Goal: Task Accomplishment & Management: Manage account settings

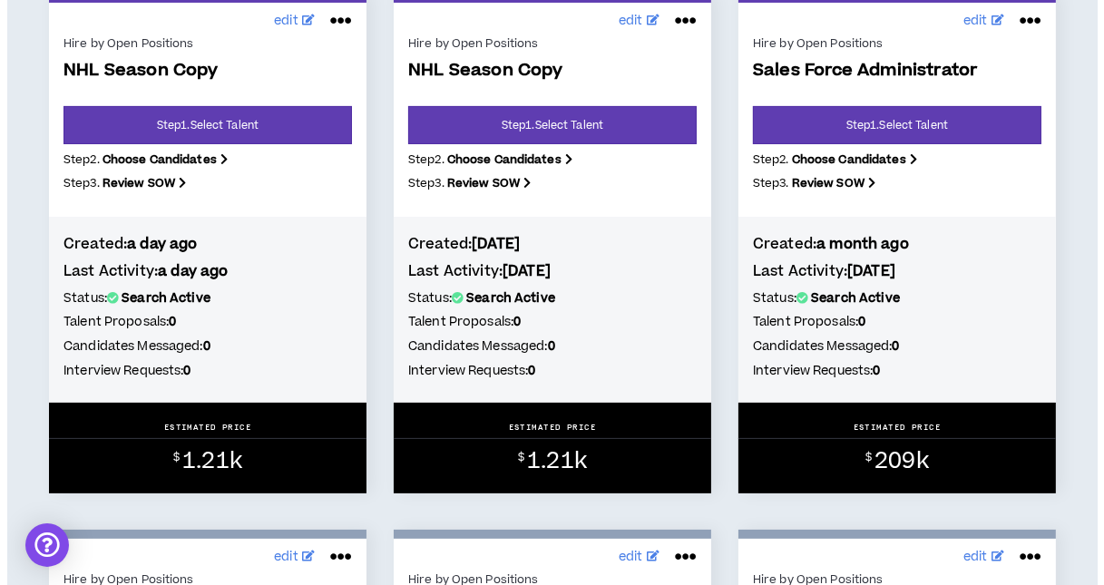
scroll to position [271, 0]
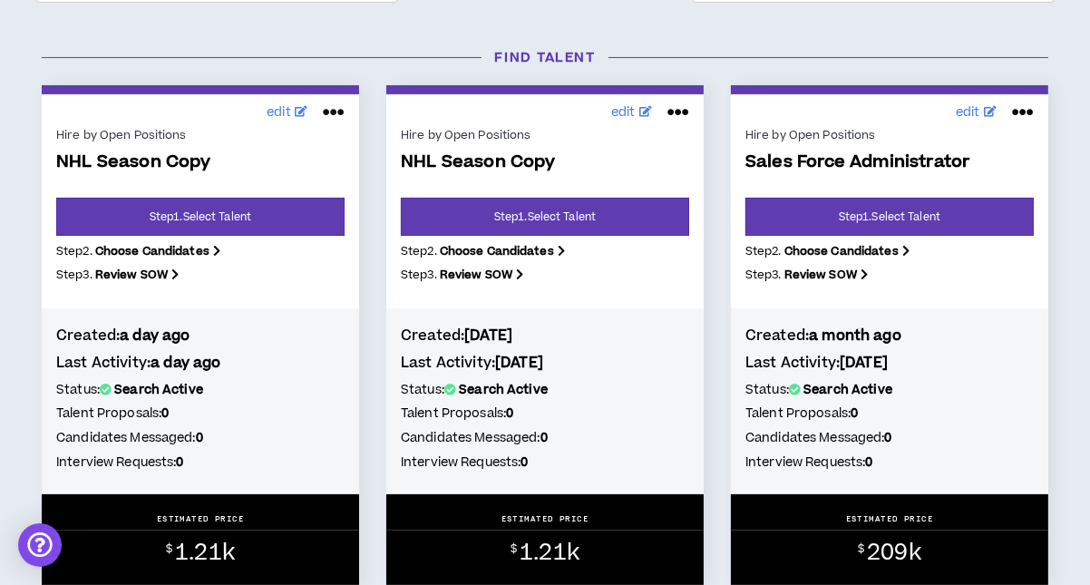
click at [332, 111] on icon at bounding box center [334, 112] width 22 height 29
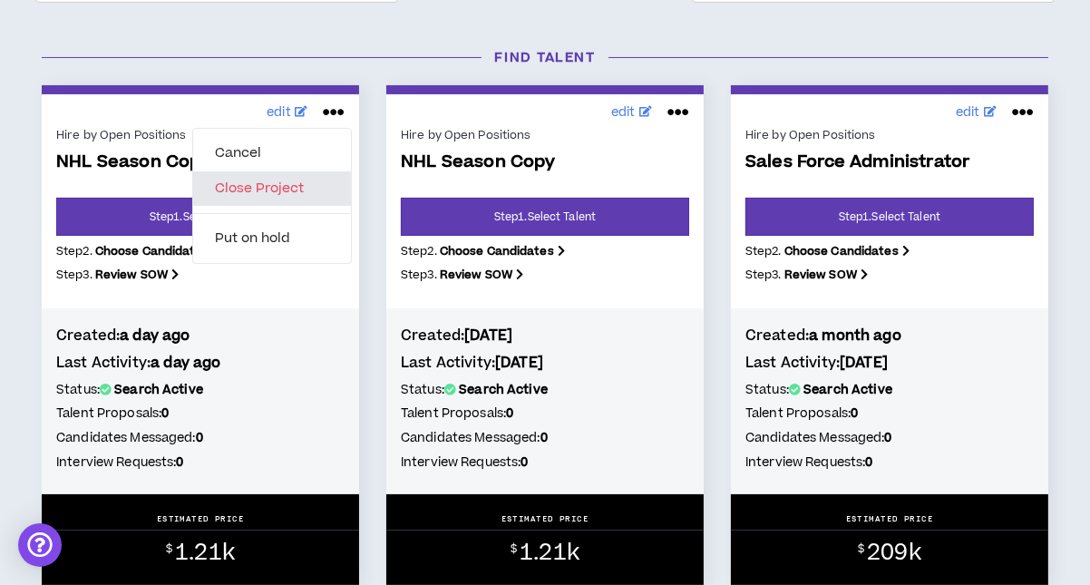
click at [283, 187] on button "Close Project" at bounding box center [272, 188] width 158 height 34
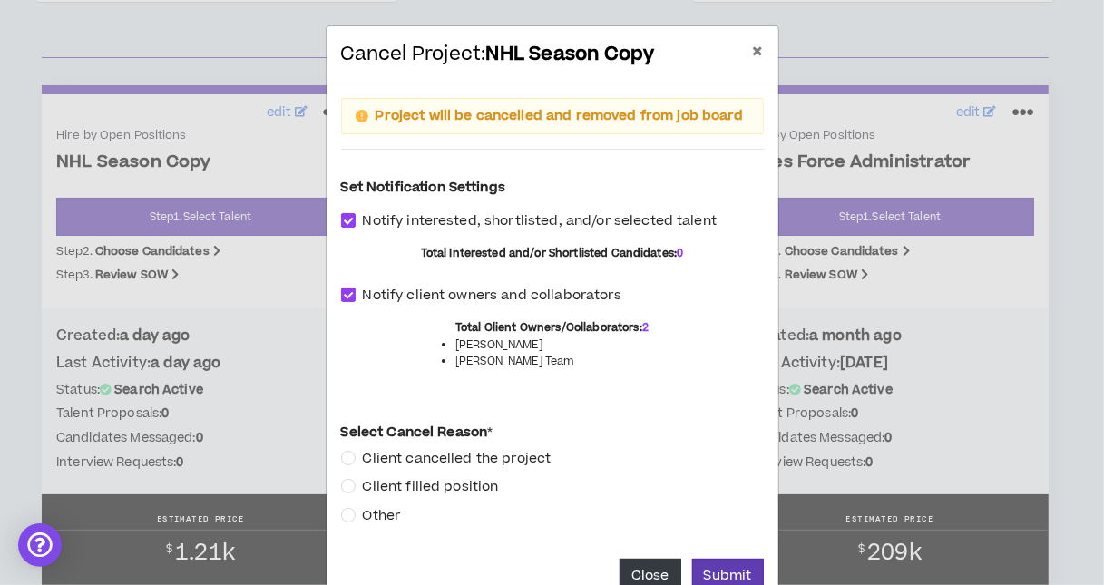
scroll to position [42, 0]
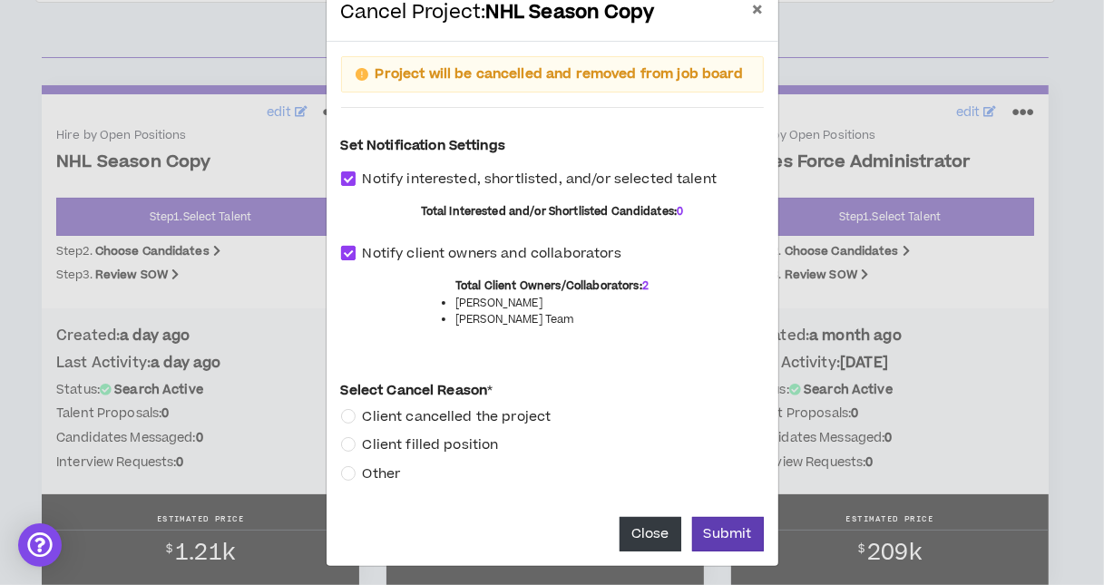
click at [341, 246] on span at bounding box center [348, 253] width 15 height 15
checkbox input "*****"
click at [342, 174] on span at bounding box center [348, 178] width 15 height 15
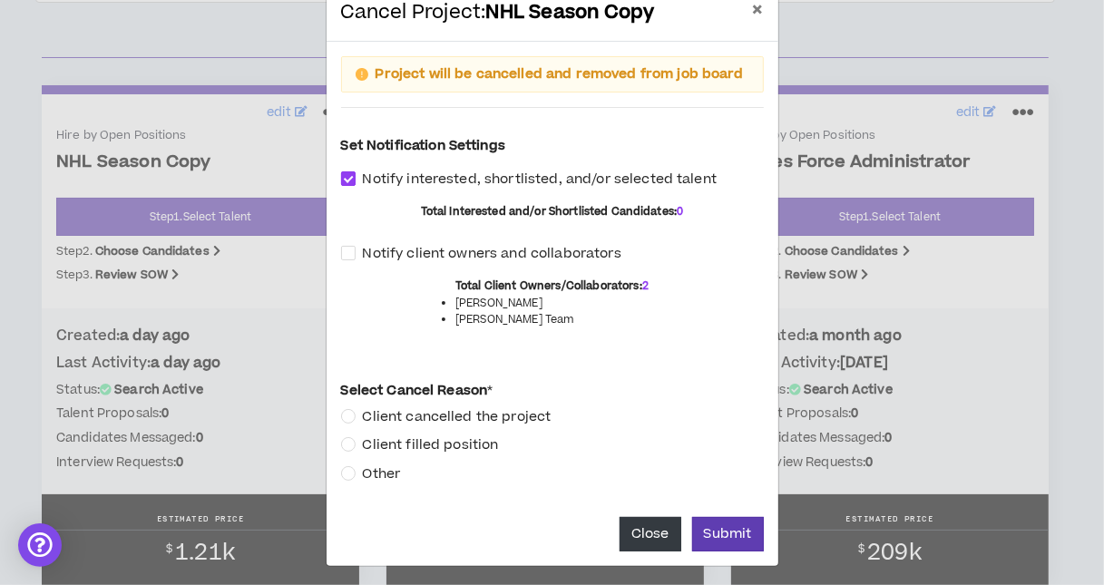
checkbox input "*****"
click at [702, 529] on button "Submit" at bounding box center [728, 534] width 72 height 34
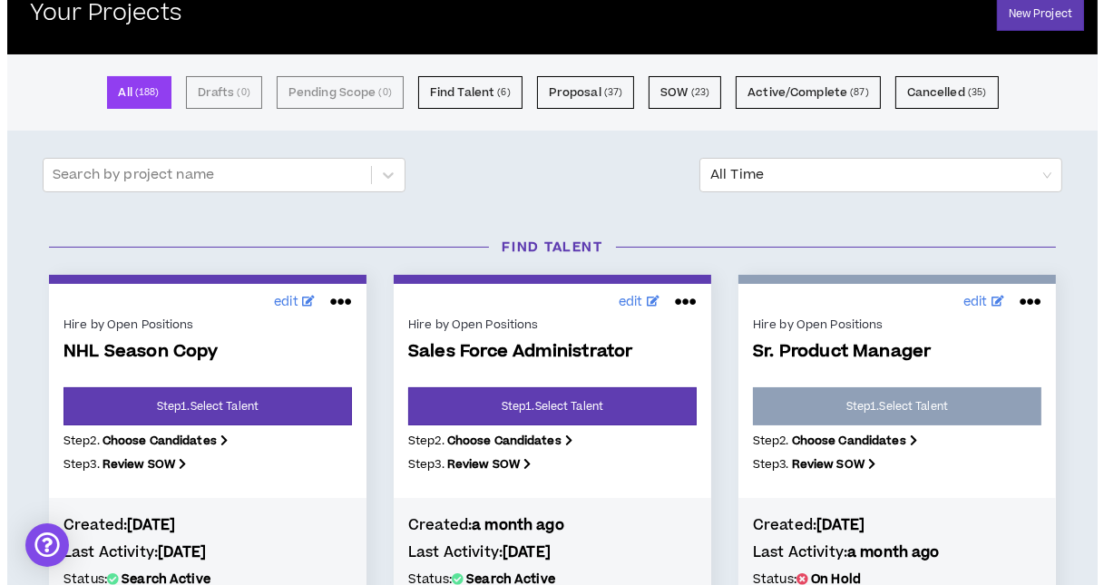
scroll to position [181, 0]
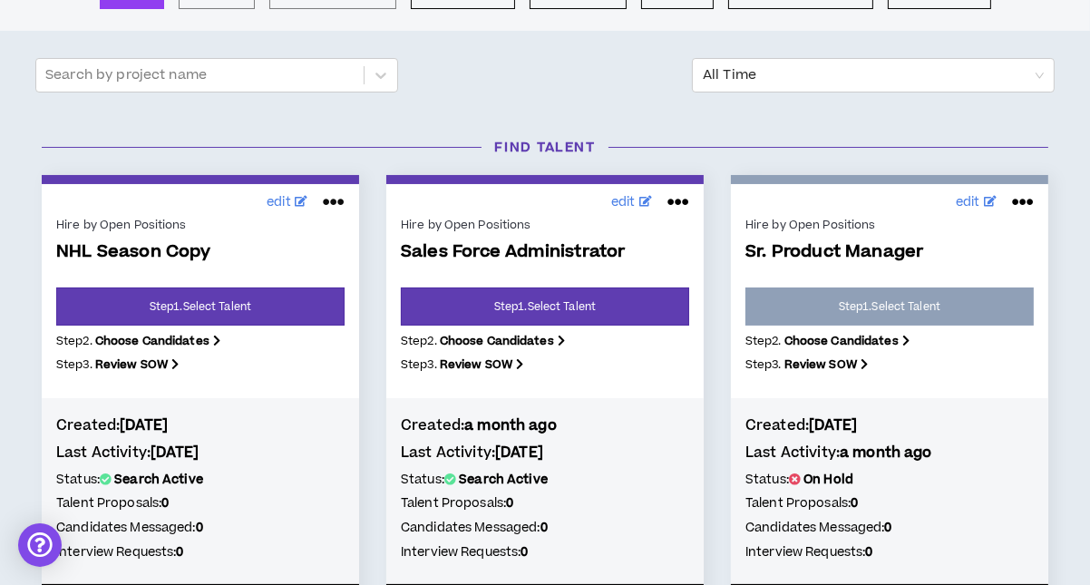
click at [334, 200] on icon at bounding box center [334, 202] width 22 height 29
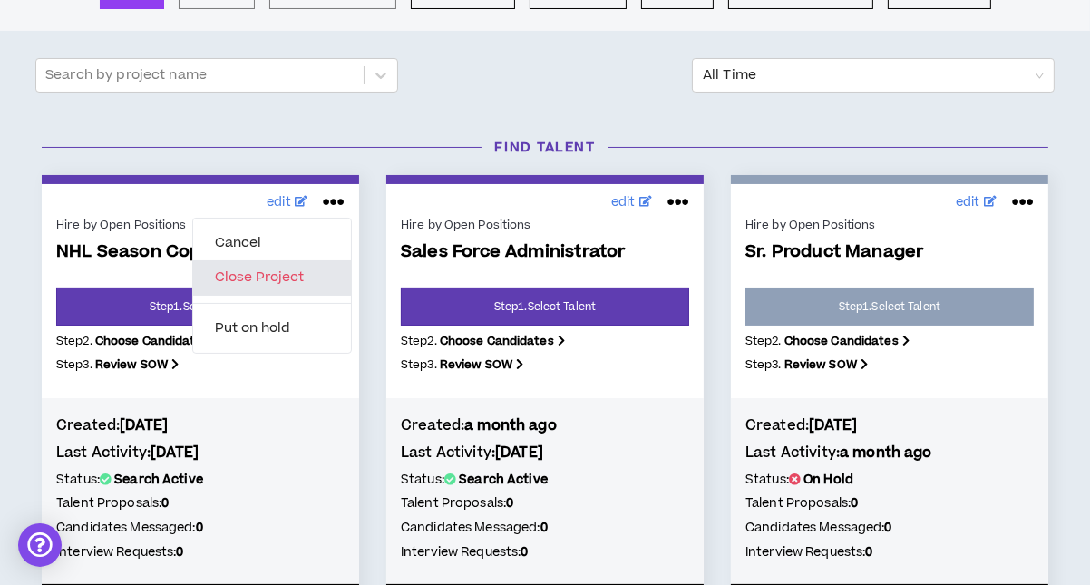
click at [278, 278] on button "Close Project" at bounding box center [272, 277] width 158 height 34
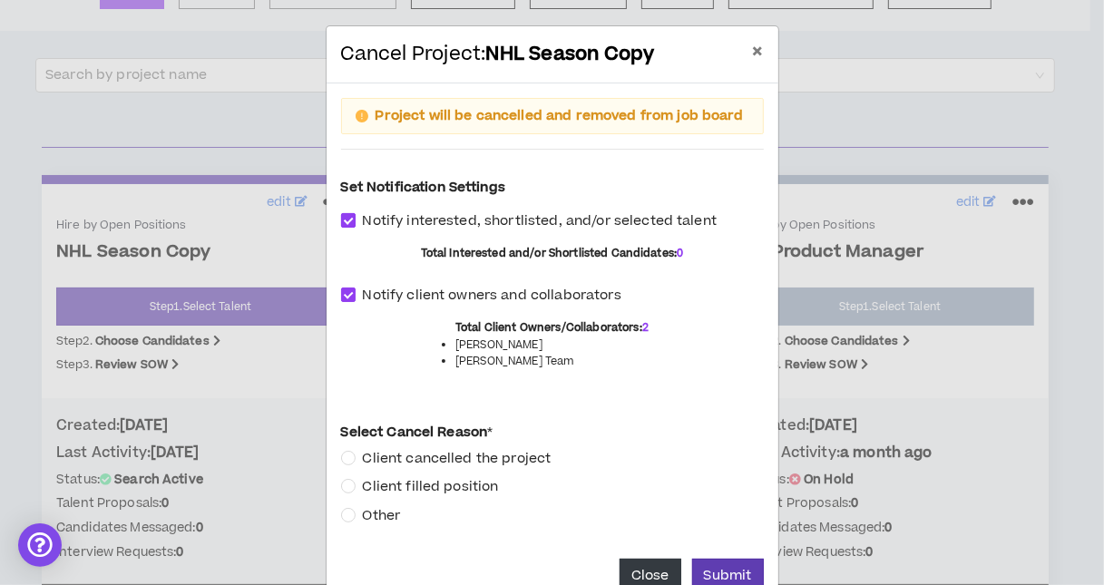
click at [341, 219] on span at bounding box center [348, 220] width 15 height 15
checkbox input "*****"
click at [343, 285] on label "Notify client owners and collaborators" at bounding box center [552, 295] width 423 height 21
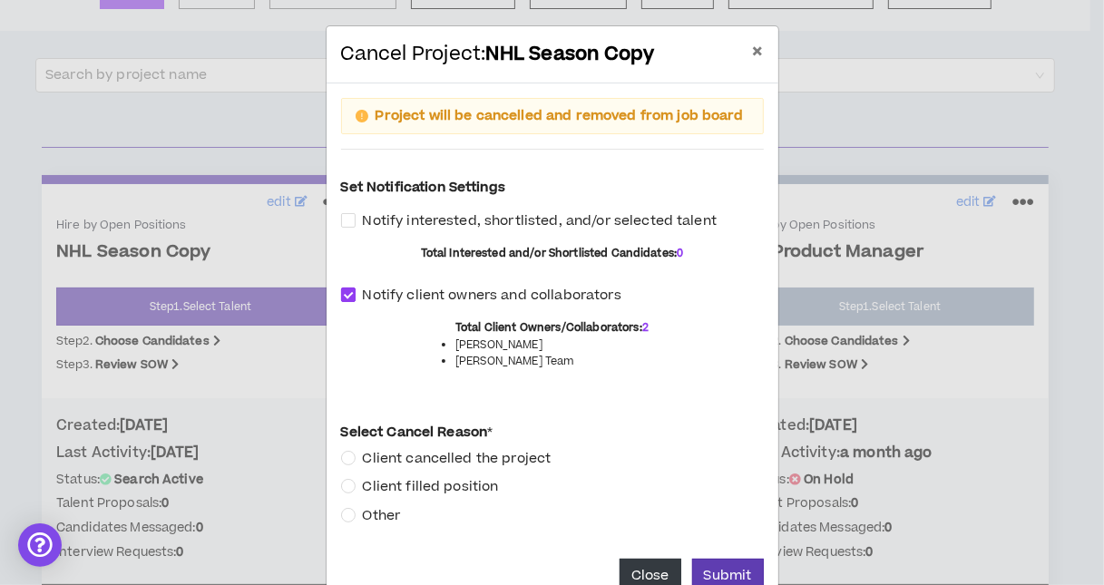
checkbox input "*****"
click at [706, 565] on button "Submit" at bounding box center [728, 576] width 72 height 34
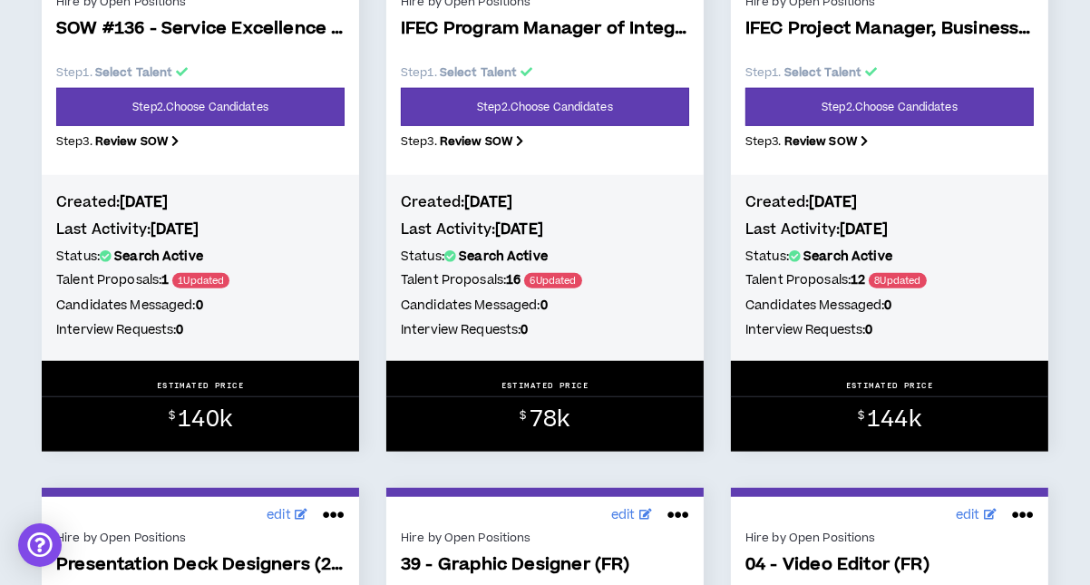
scroll to position [1451, 0]
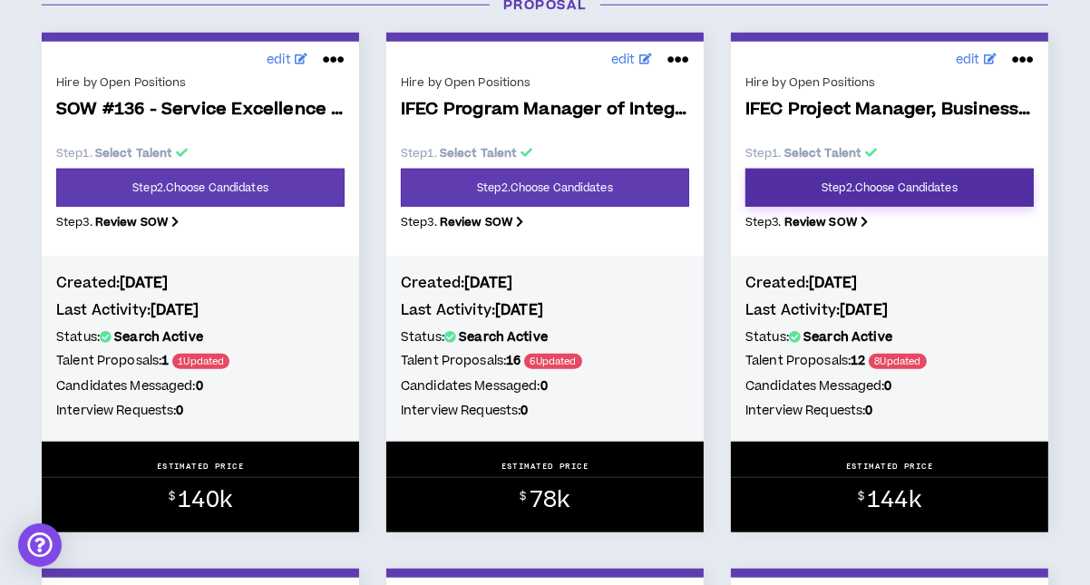
click at [882, 192] on link "Step 2 . Choose Candidates" at bounding box center [889, 188] width 288 height 38
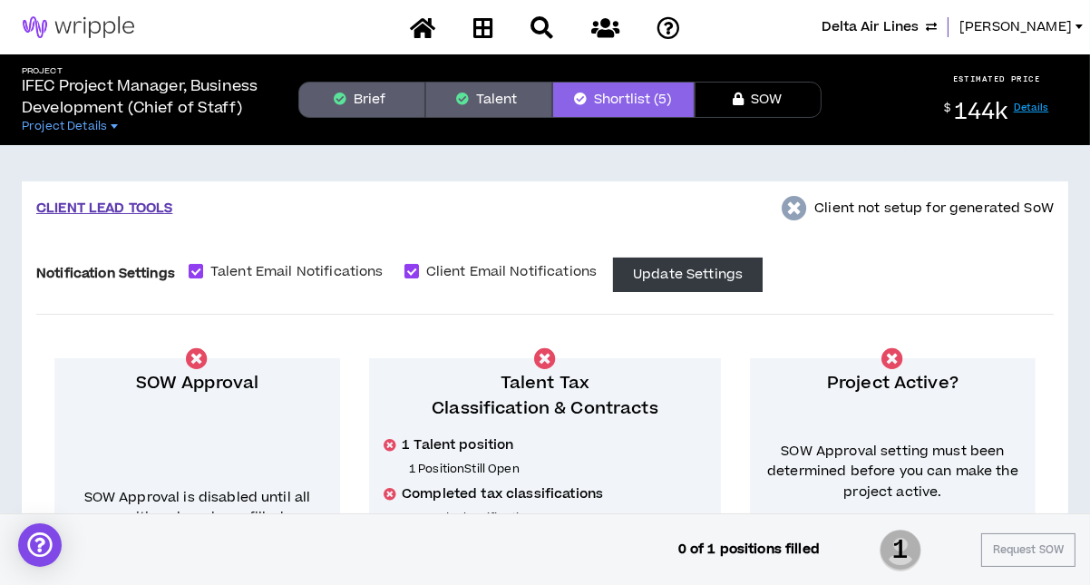
click at [486, 99] on button "Talent" at bounding box center [488, 100] width 127 height 36
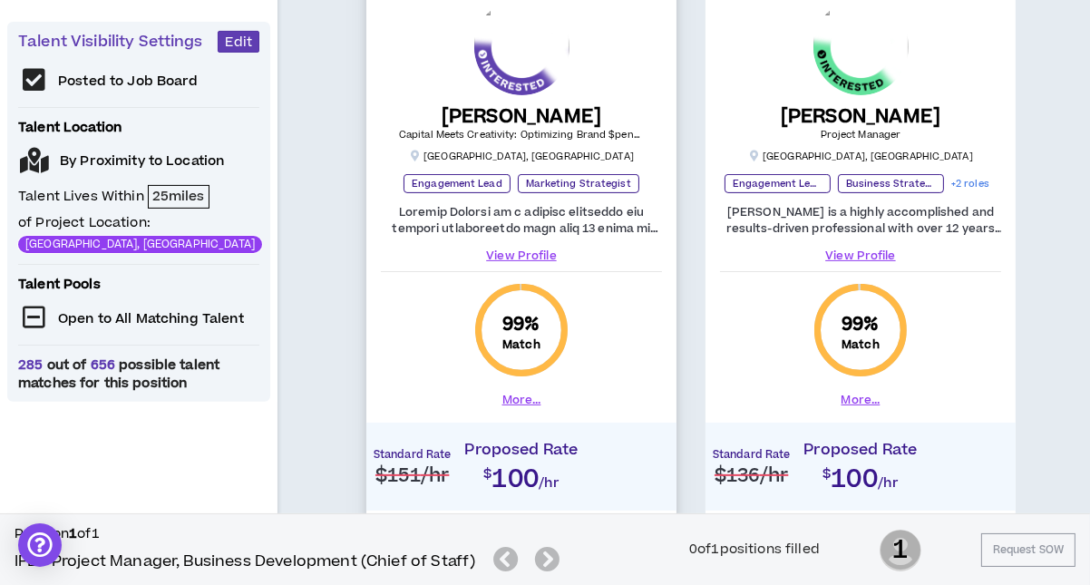
scroll to position [453, 0]
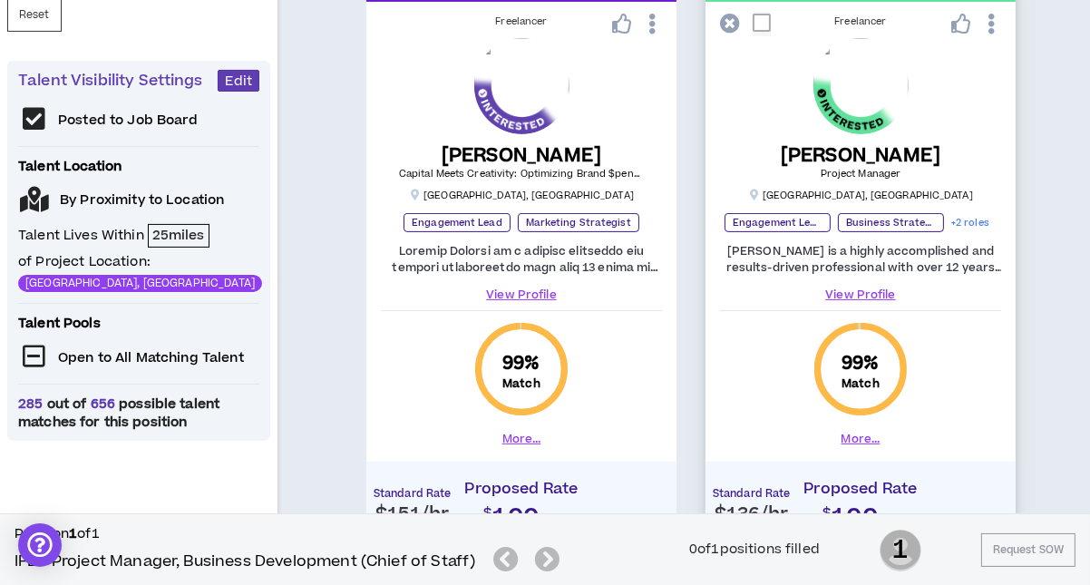
click at [859, 289] on link "View Profile" at bounding box center [860, 295] width 281 height 16
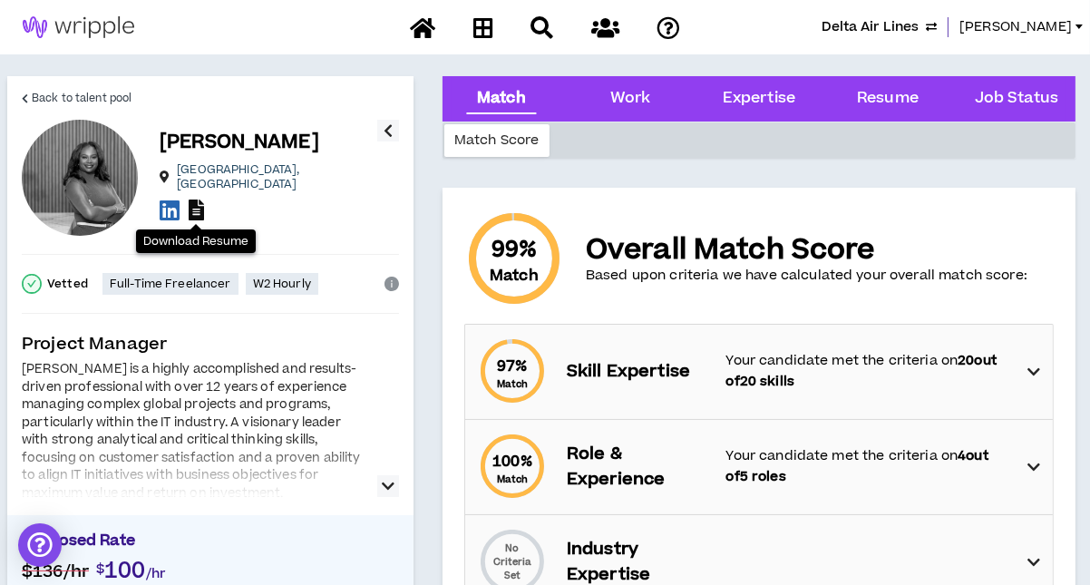
click at [194, 200] on icon at bounding box center [196, 210] width 15 height 21
click at [73, 101] on span "Back to talent pool" at bounding box center [82, 98] width 100 height 17
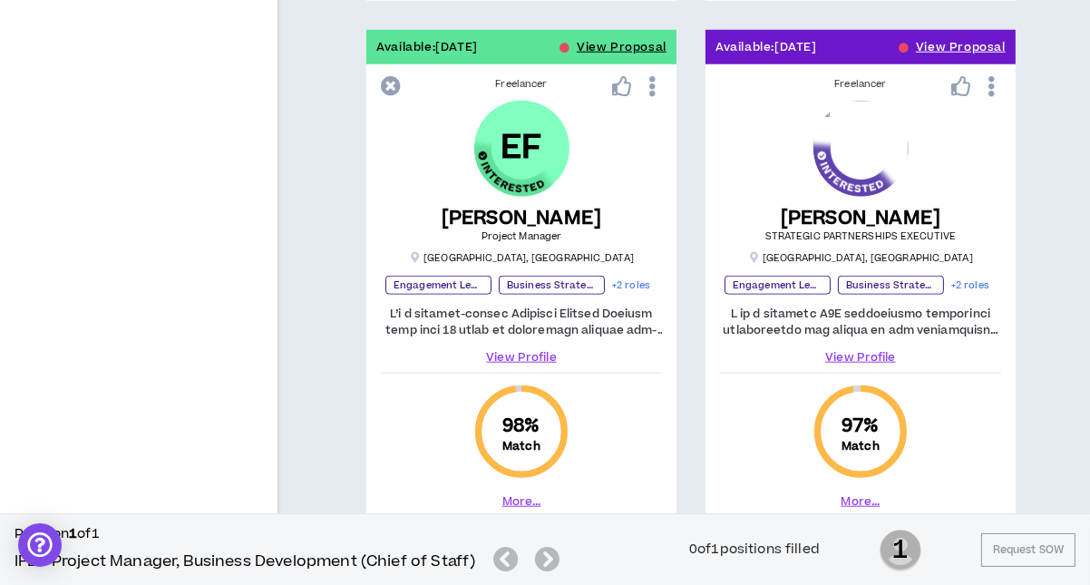
scroll to position [1814, 0]
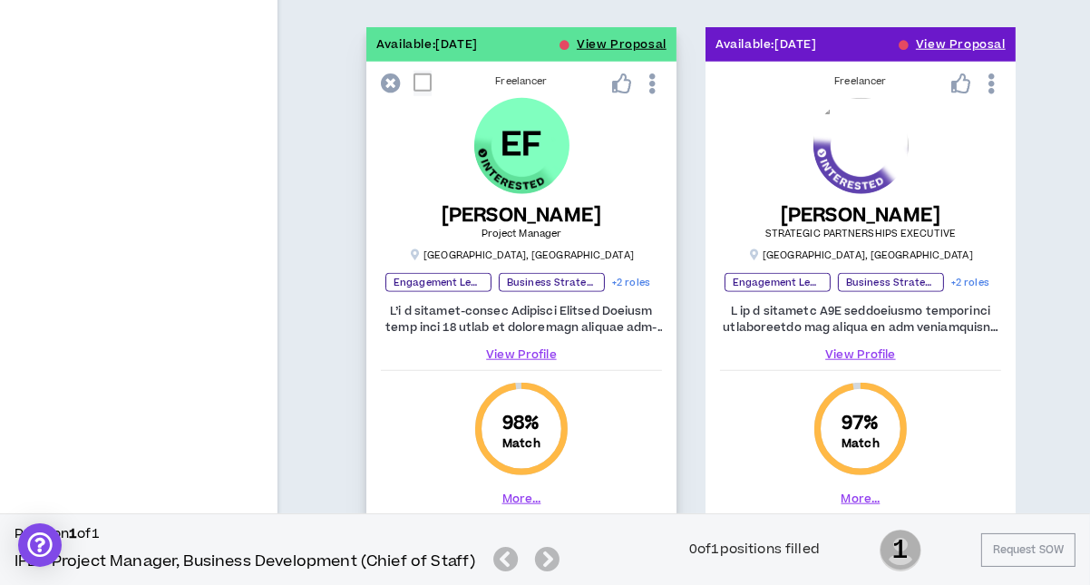
click at [390, 77] on icon at bounding box center [391, 83] width 20 height 20
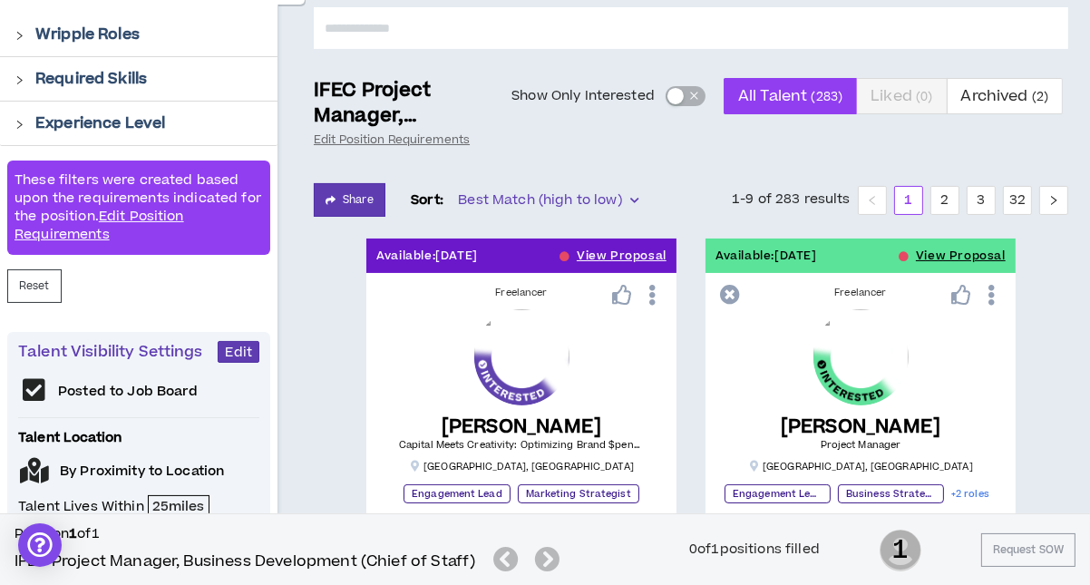
scroll to position [0, 0]
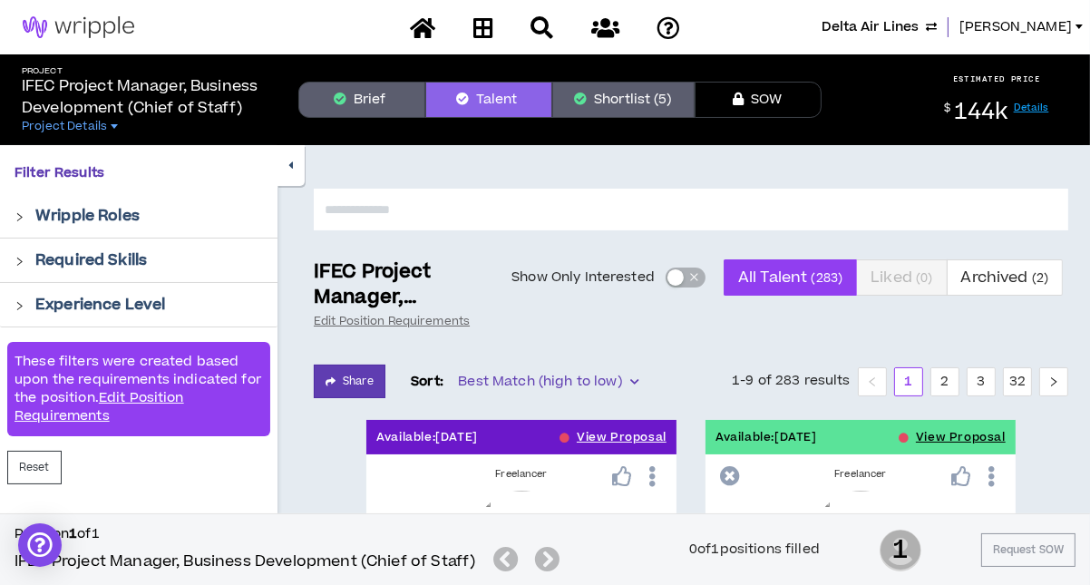
click at [677, 278] on div "button" at bounding box center [675, 277] width 16 height 16
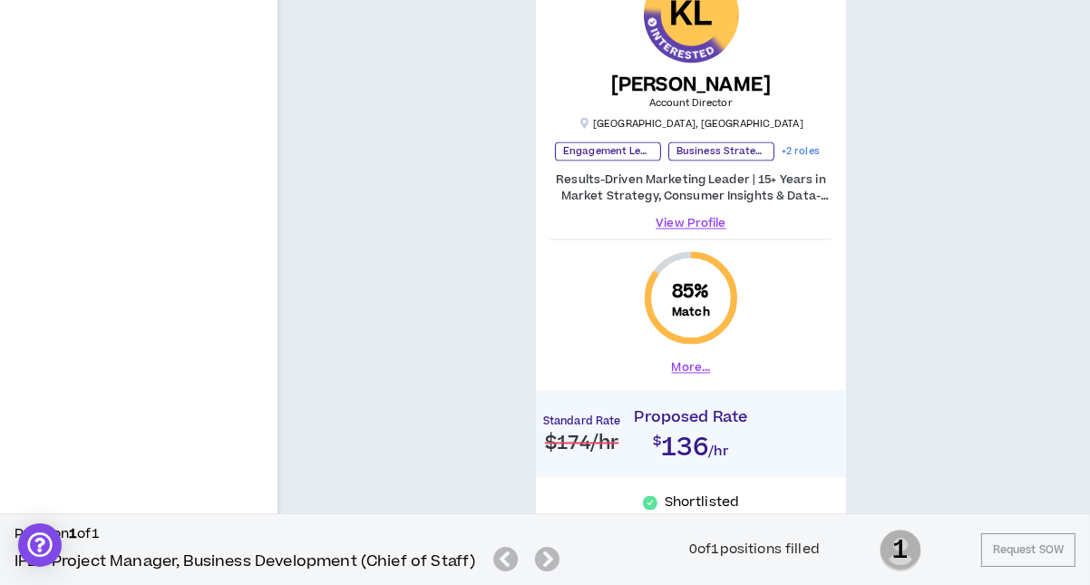
scroll to position [3536, 0]
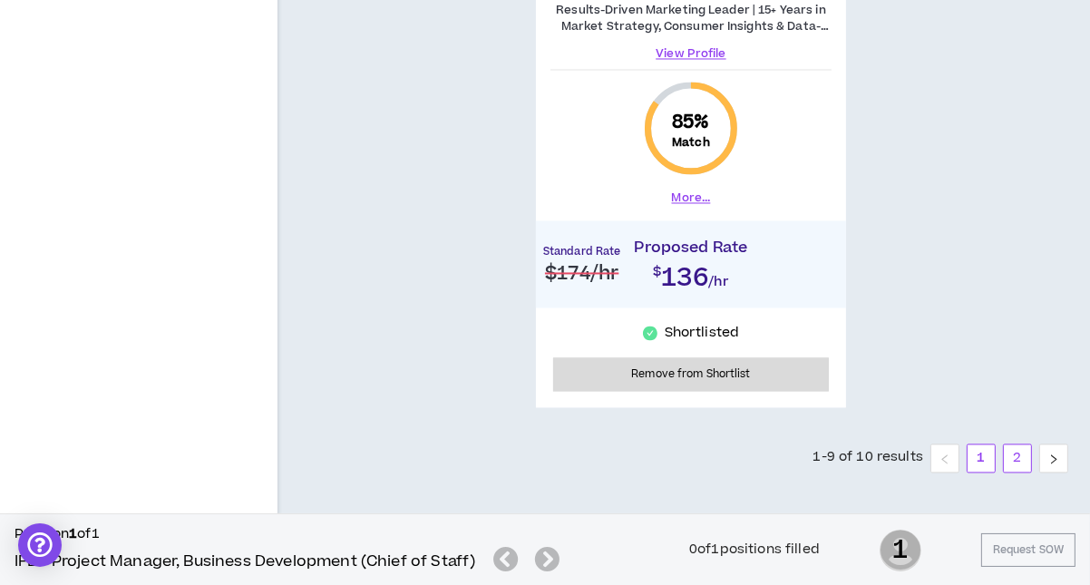
click at [1006, 448] on link "2" at bounding box center [1017, 457] width 27 height 27
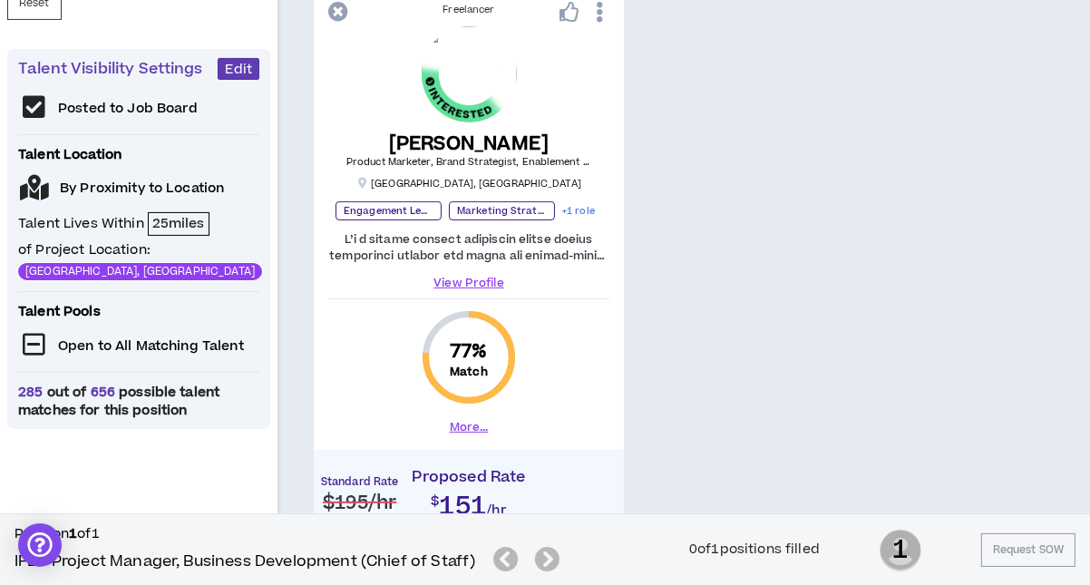
scroll to position [252, 0]
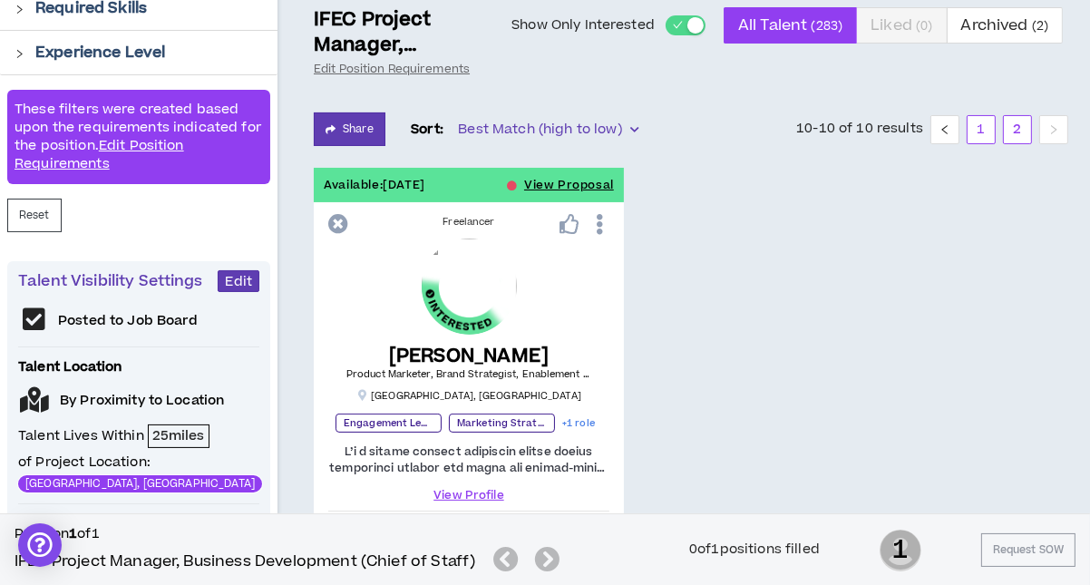
click at [993, 129] on link "1" at bounding box center [981, 129] width 27 height 27
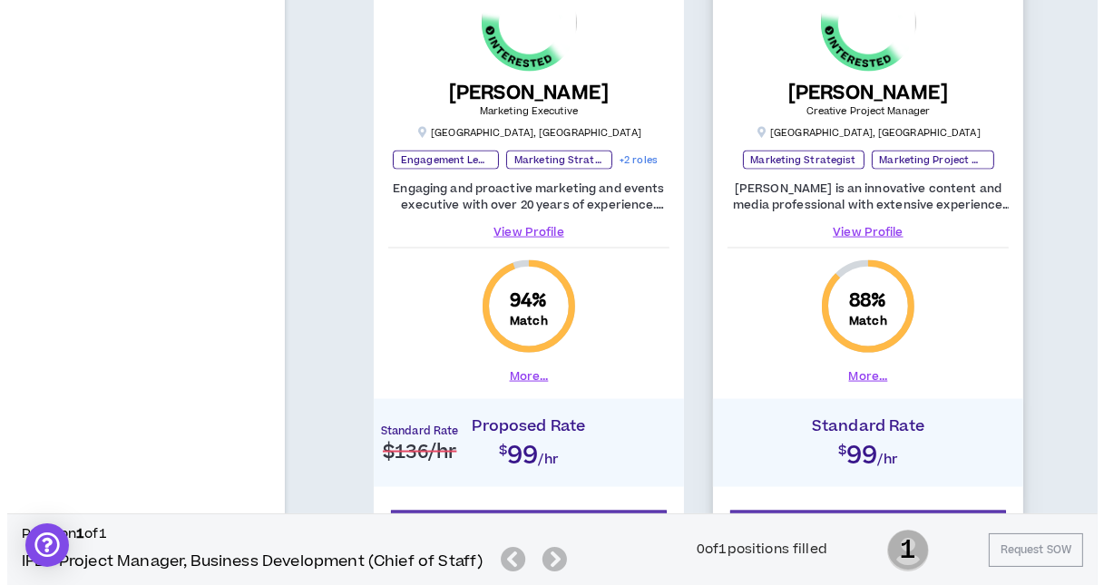
scroll to position [2519, 0]
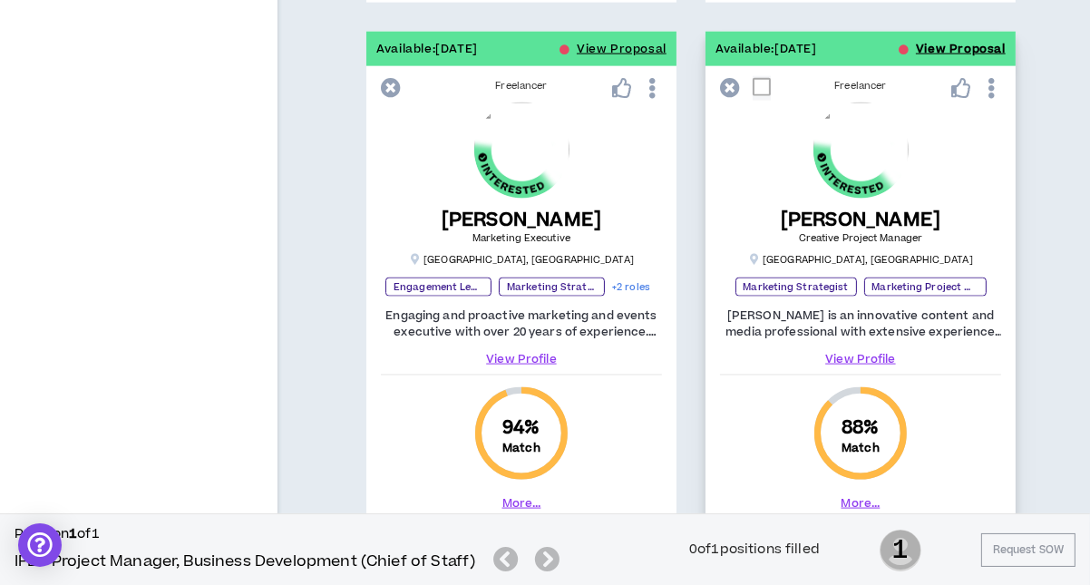
click at [927, 41] on button "View Proposal" at bounding box center [961, 49] width 90 height 34
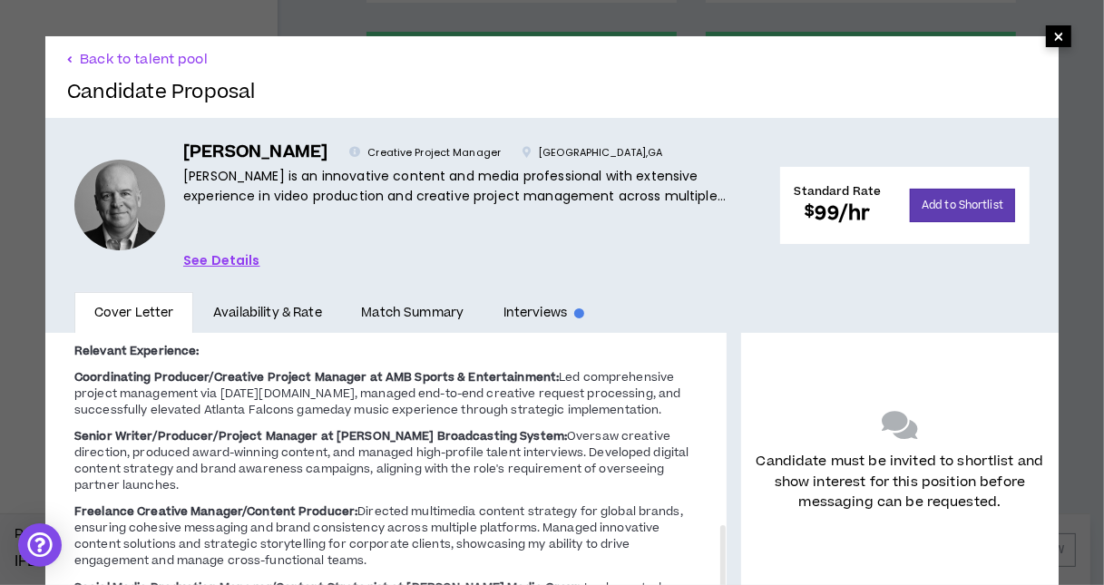
click at [1053, 35] on span "×" at bounding box center [1058, 36] width 11 height 22
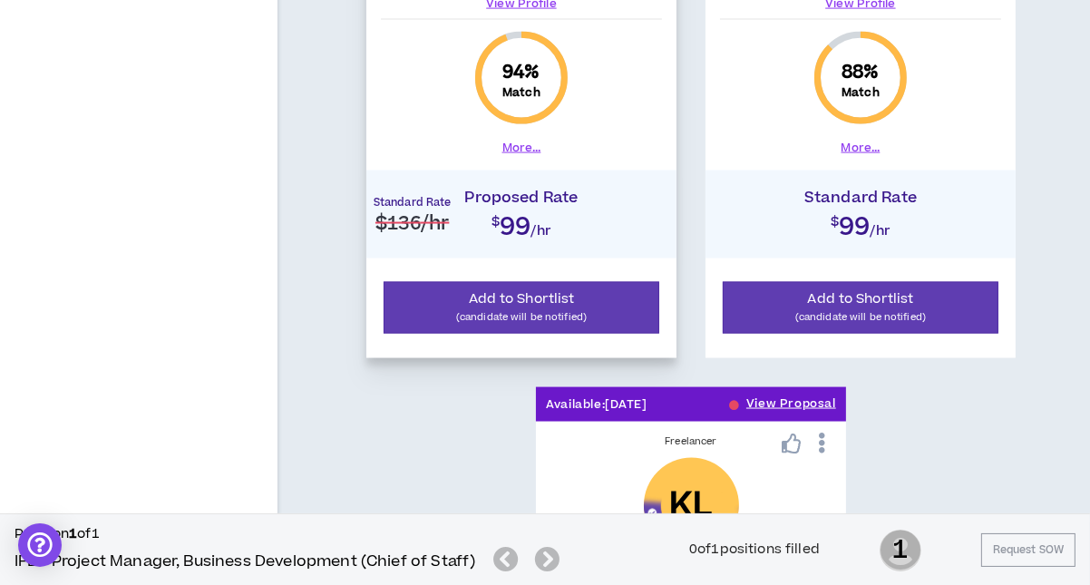
scroll to position [2882, 0]
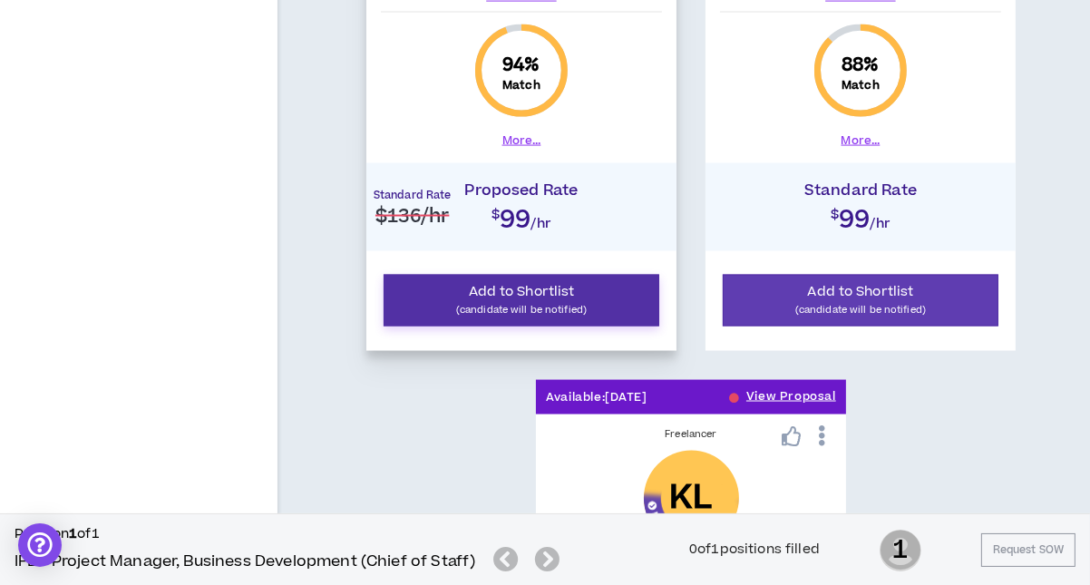
click at [557, 282] on span "Add to Shortlist" at bounding box center [522, 291] width 106 height 19
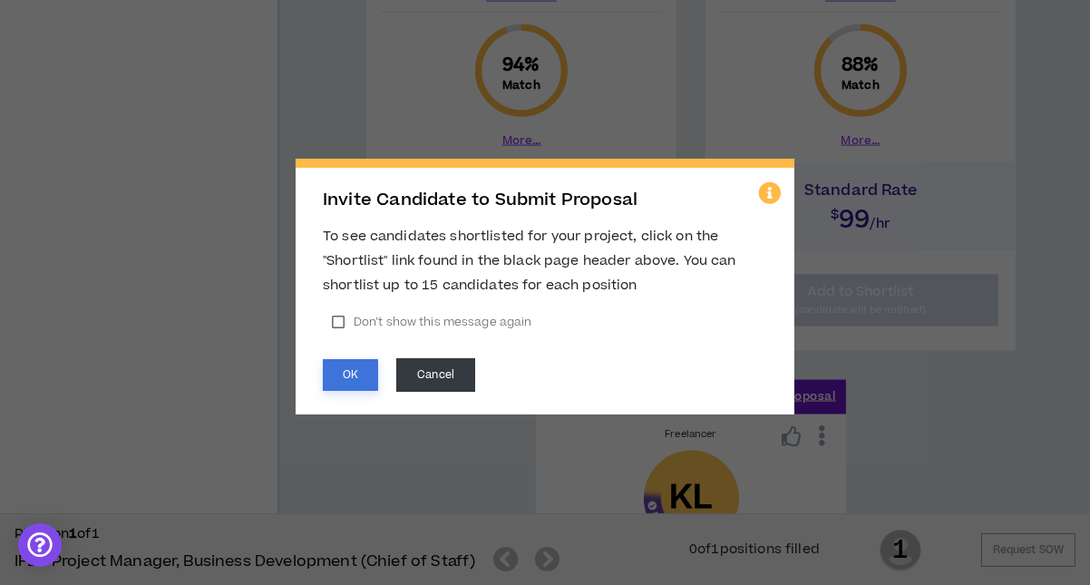
click at [349, 370] on button "OK" at bounding box center [350, 375] width 55 height 32
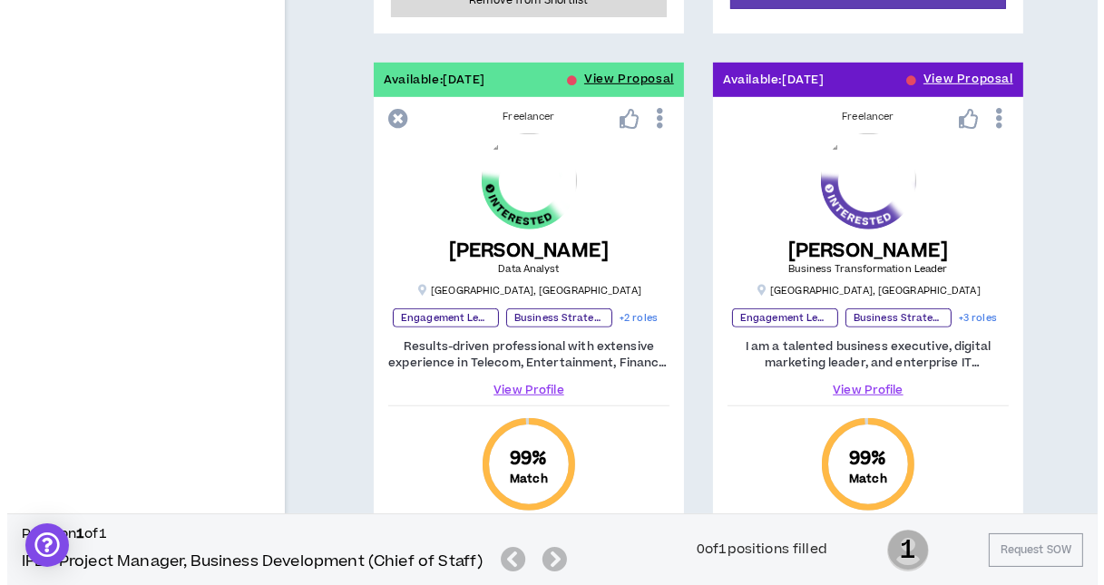
scroll to position [978, 0]
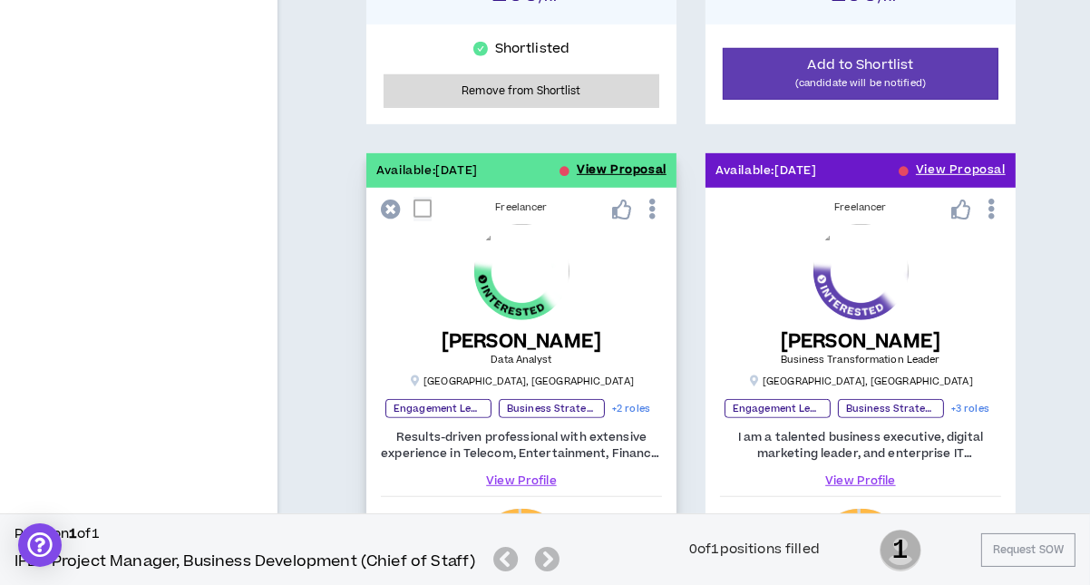
click at [622, 161] on button "View Proposal" at bounding box center [622, 170] width 90 height 34
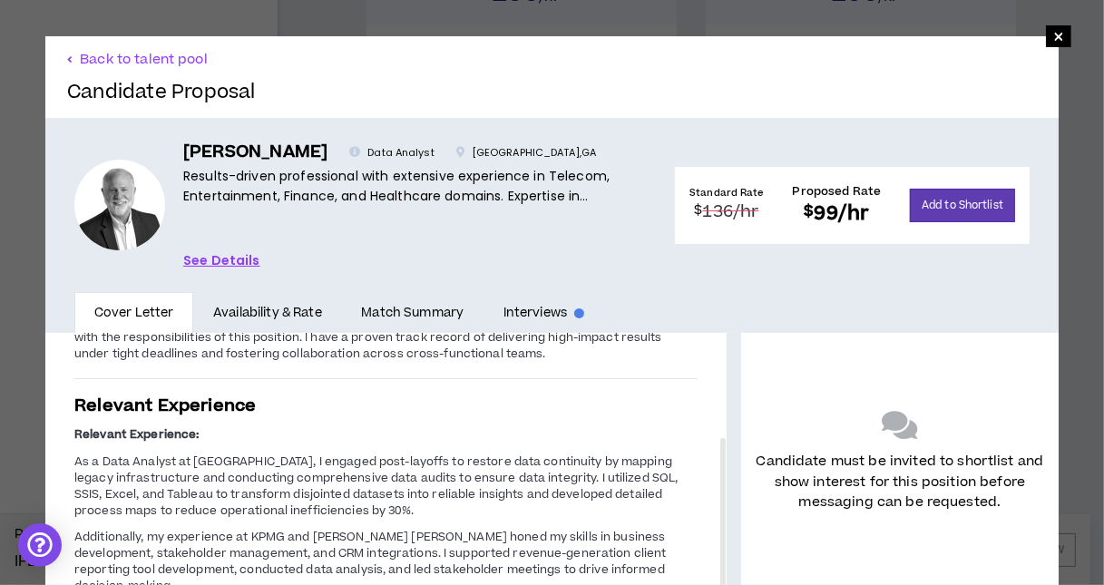
click at [238, 258] on link "See Details" at bounding box center [221, 260] width 77 height 20
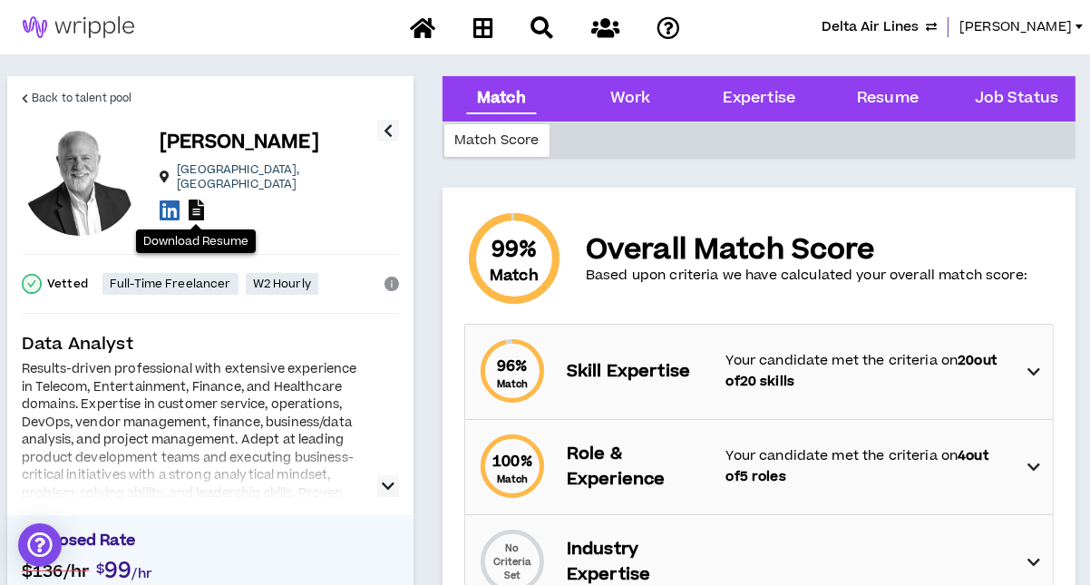
click at [200, 200] on icon at bounding box center [196, 210] width 15 height 21
click at [73, 94] on span "Back to talent pool" at bounding box center [82, 98] width 100 height 17
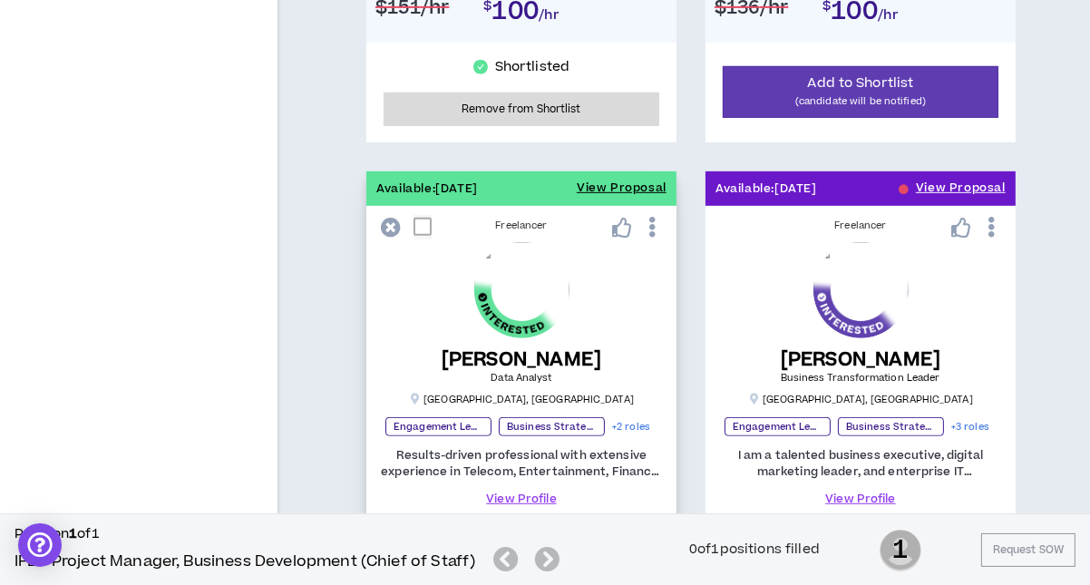
scroll to position [963, 0]
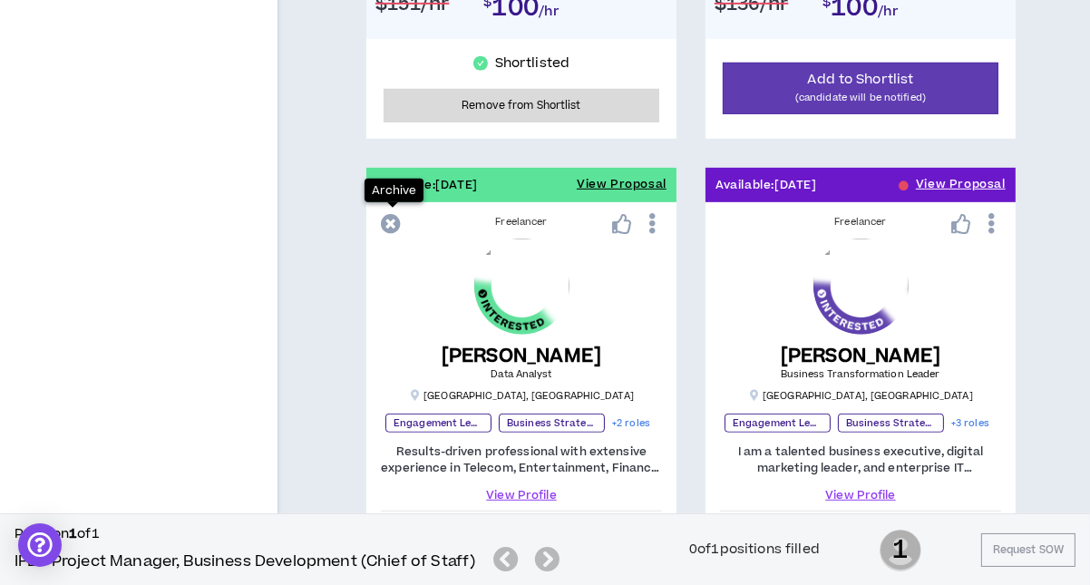
click at [390, 219] on icon at bounding box center [391, 224] width 20 height 20
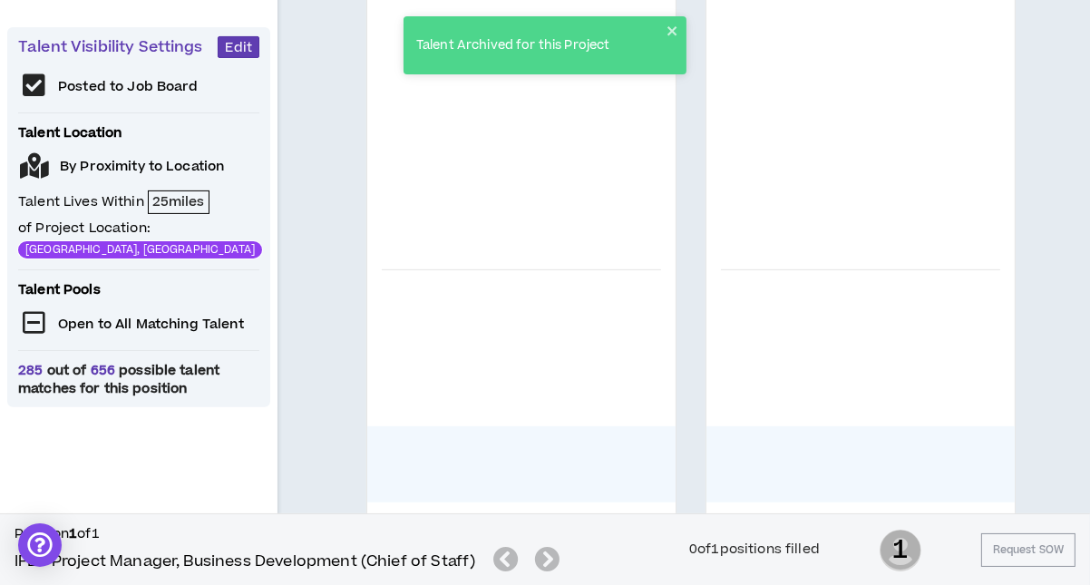
scroll to position [510, 0]
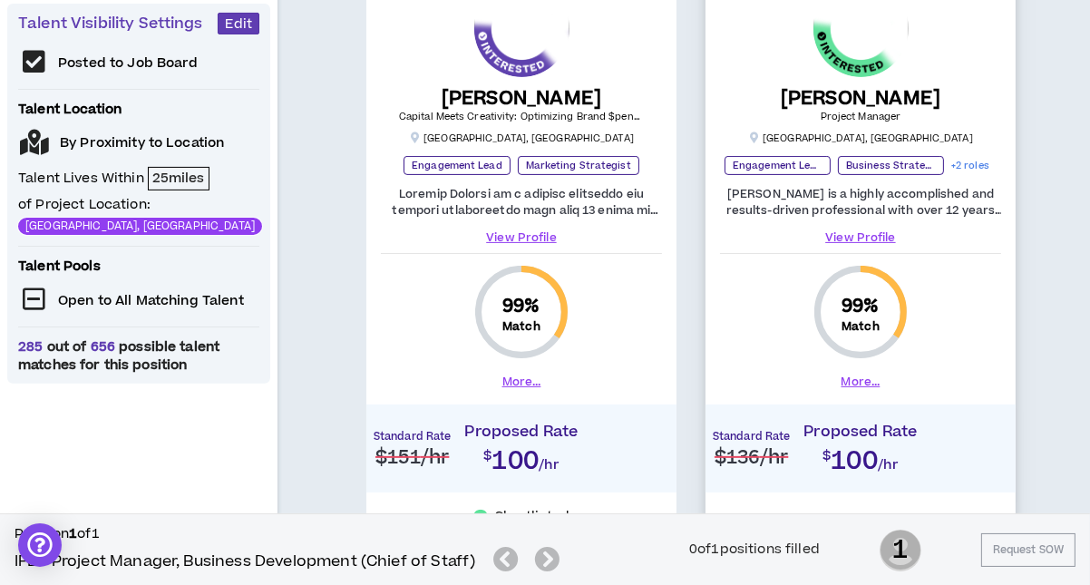
click at [882, 233] on link "View Profile" at bounding box center [860, 237] width 281 height 16
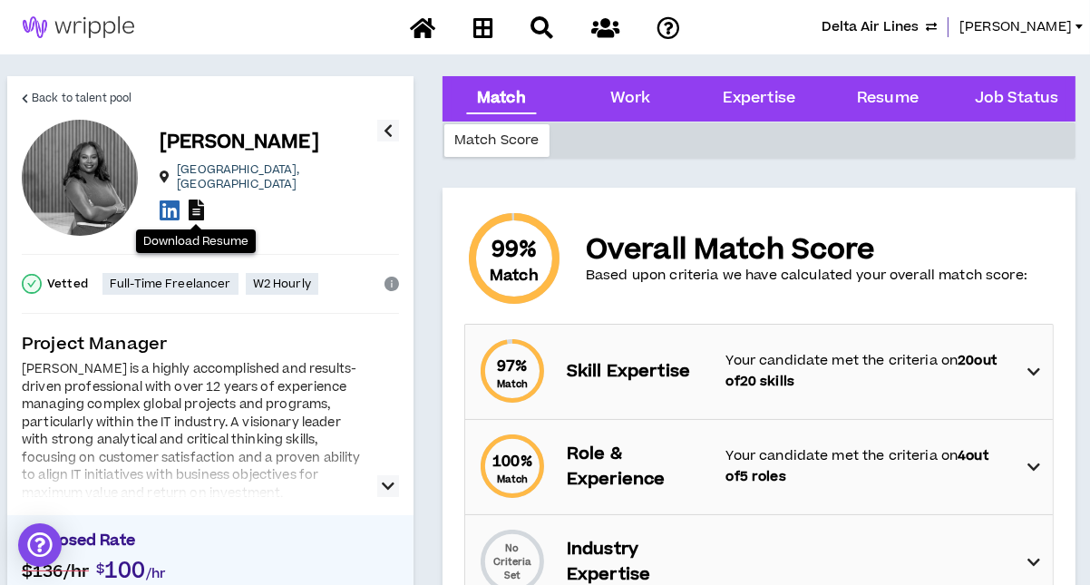
click at [197, 201] on icon at bounding box center [196, 210] width 15 height 21
click at [32, 99] on span "Back to talent pool" at bounding box center [82, 98] width 100 height 17
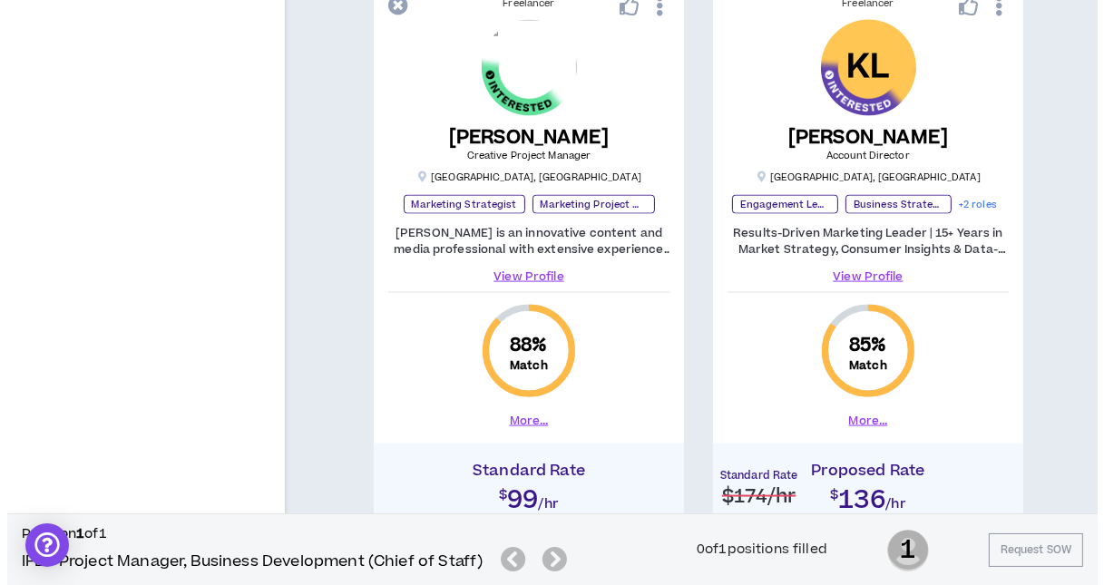
scroll to position [2415, 0]
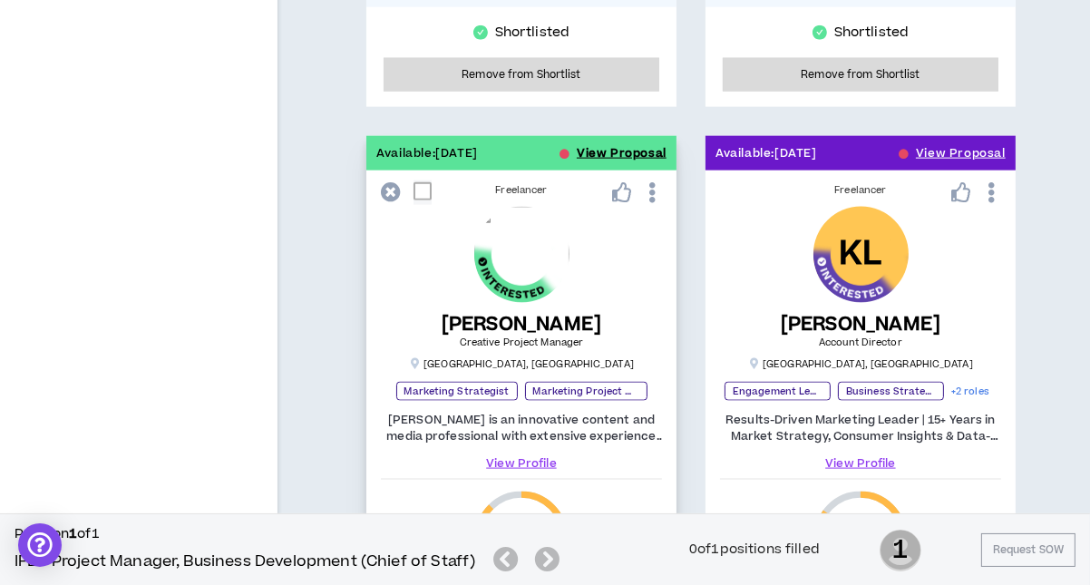
click at [632, 145] on button "View Proposal" at bounding box center [622, 153] width 90 height 34
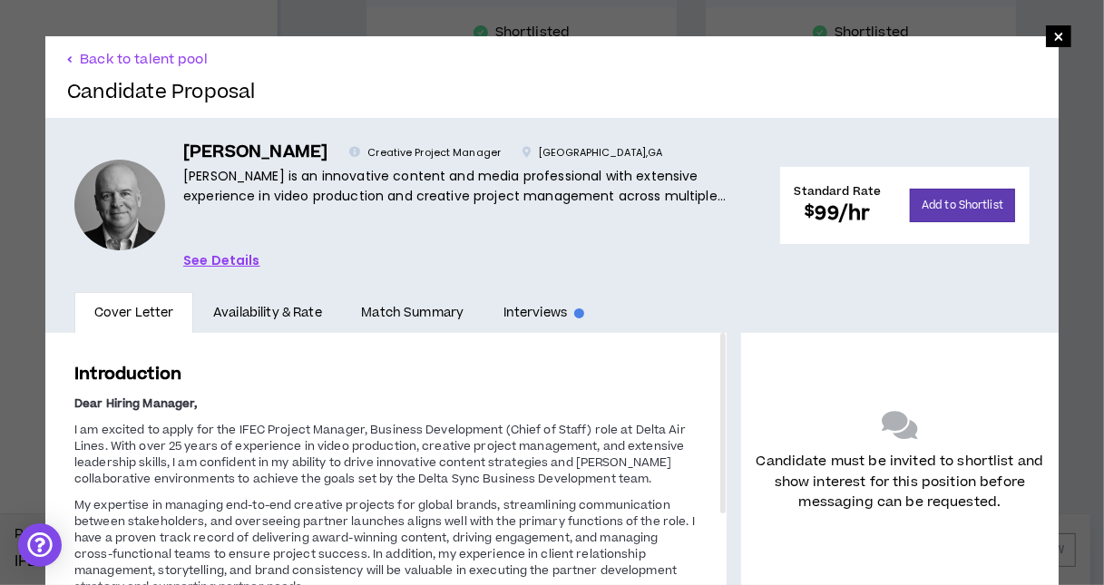
scroll to position [191, 0]
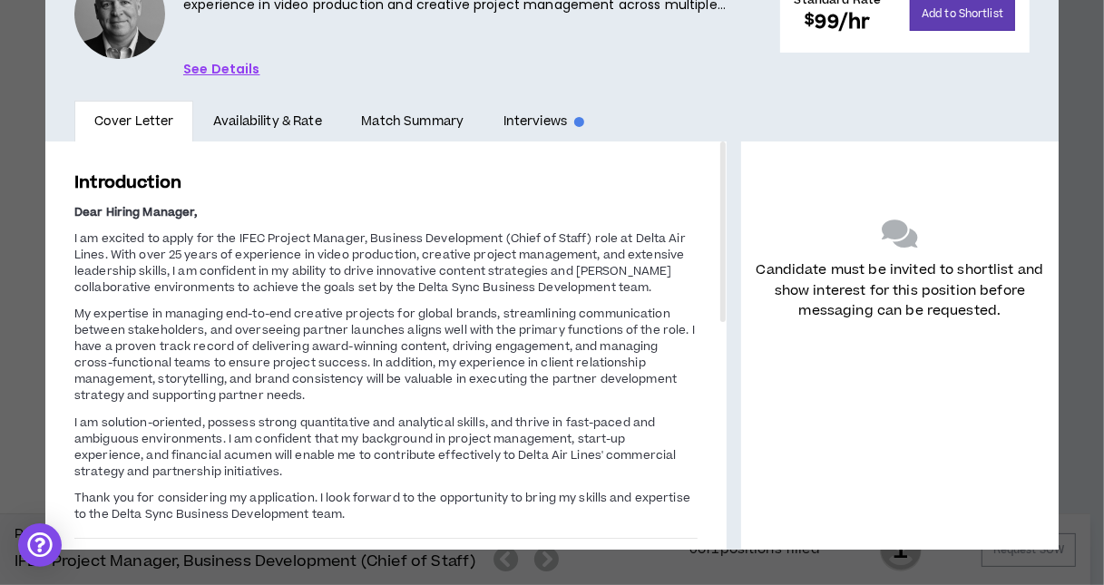
click at [244, 68] on link "See Details" at bounding box center [221, 69] width 77 height 20
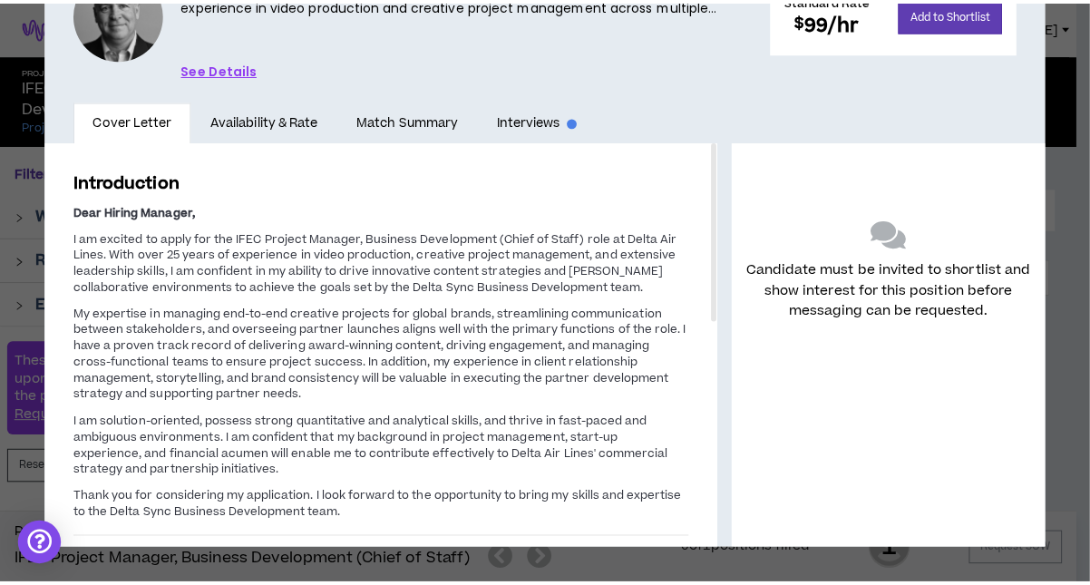
scroll to position [151, 0]
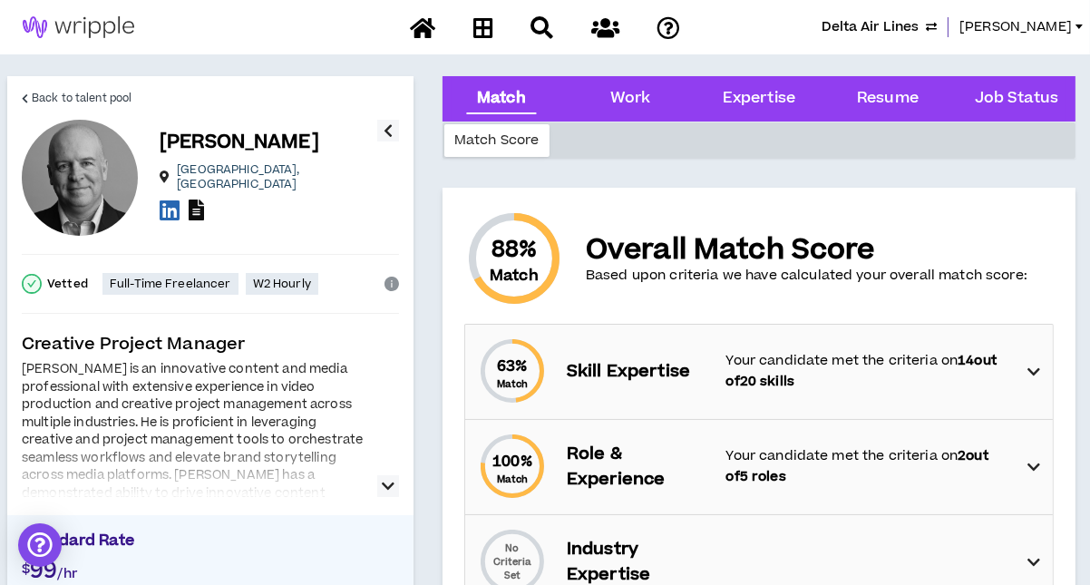
click at [201, 201] on icon at bounding box center [196, 210] width 15 height 21
click at [95, 98] on span "Back to talent pool" at bounding box center [82, 98] width 100 height 17
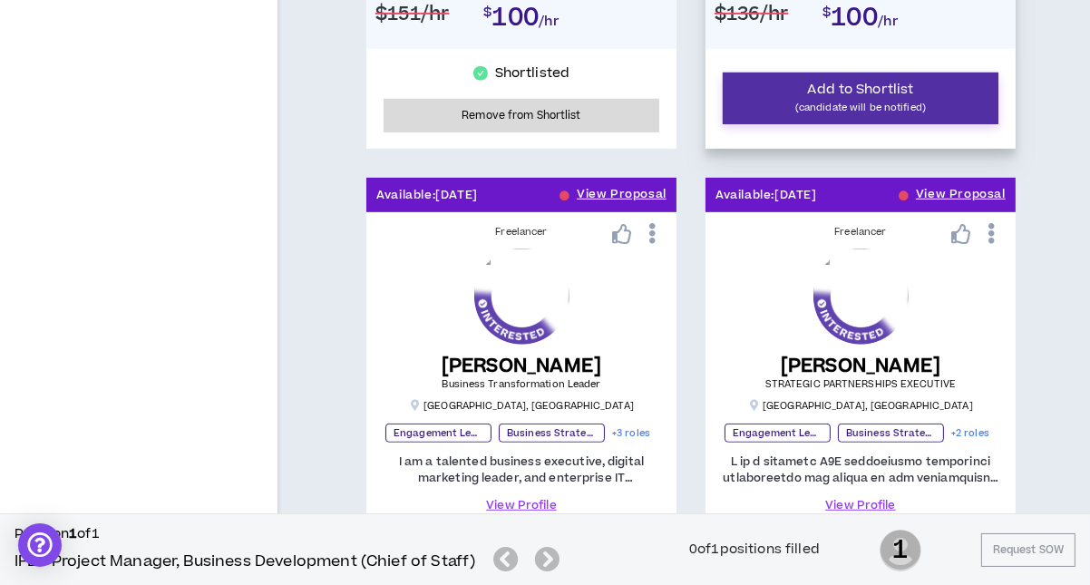
scroll to position [766, 0]
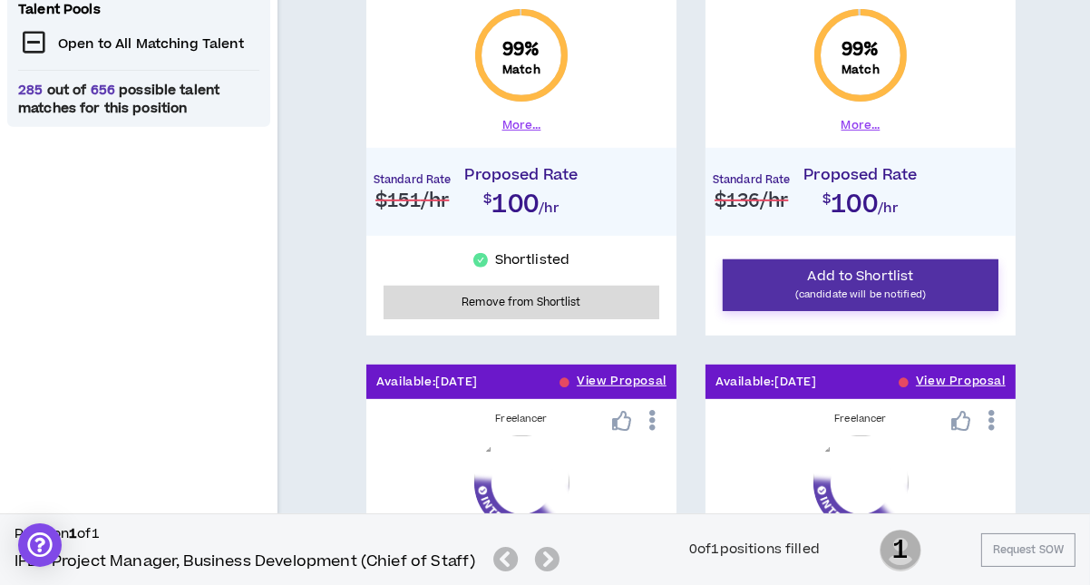
click at [881, 281] on span "Add to Shortlist" at bounding box center [861, 276] width 106 height 19
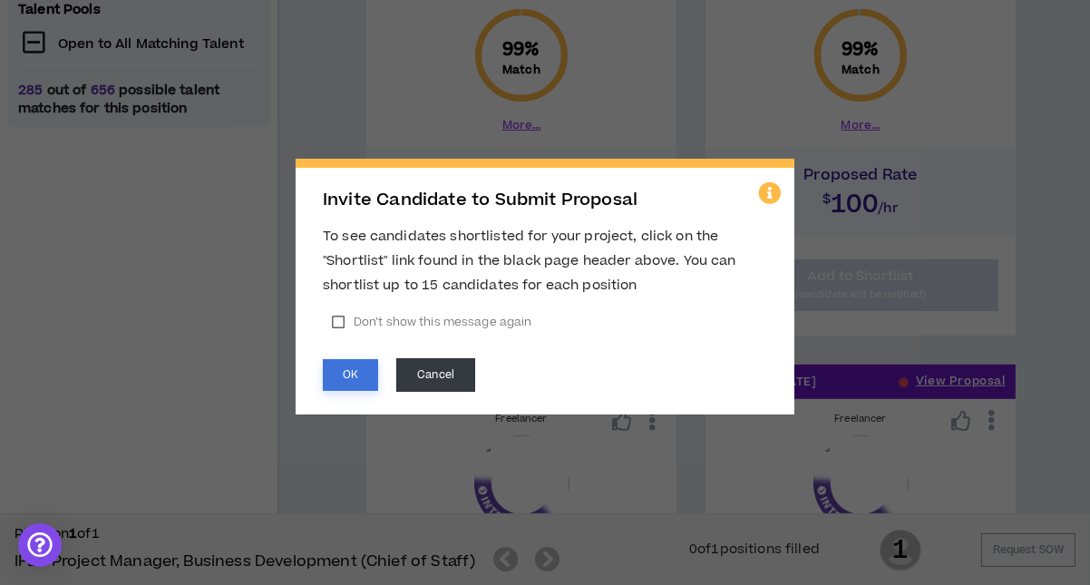
click at [349, 379] on button "OK" at bounding box center [350, 375] width 55 height 32
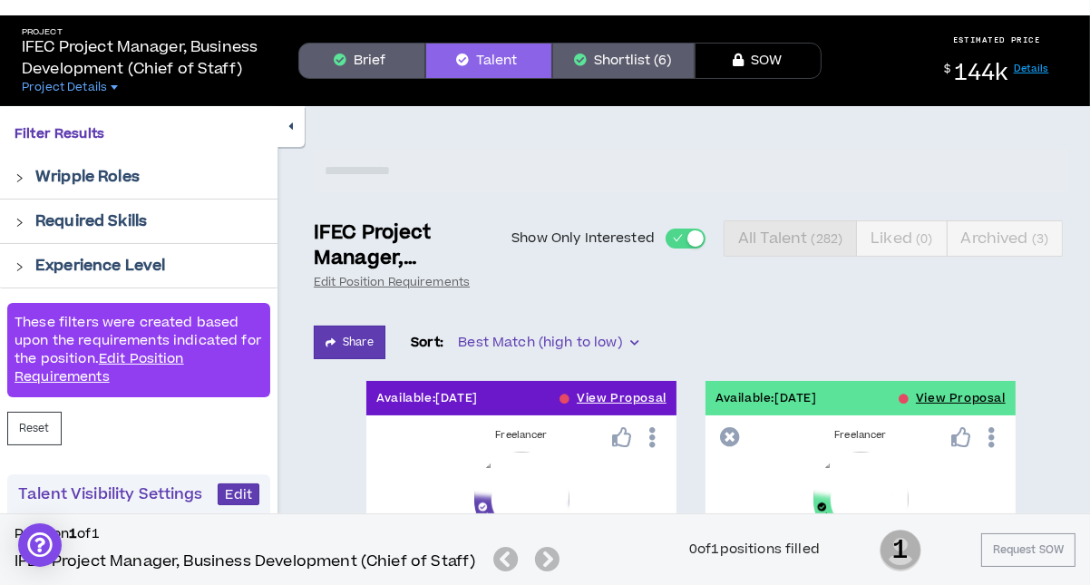
scroll to position [0, 0]
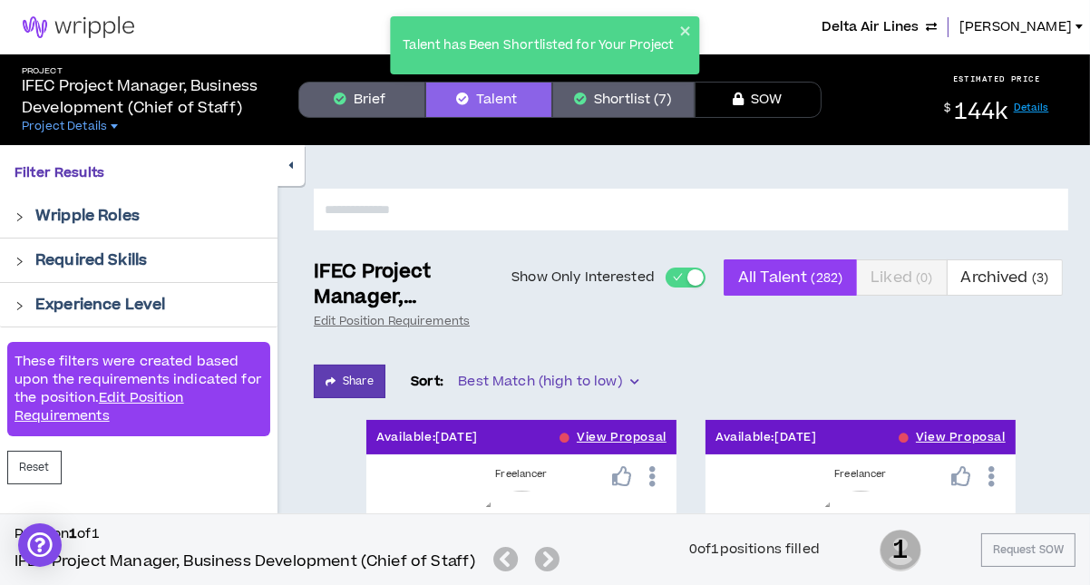
click at [633, 87] on div "Talent has Been Shortlisted for Your Project" at bounding box center [544, 53] width 317 height 80
click at [633, 94] on button "Shortlist (7)" at bounding box center [623, 100] width 142 height 36
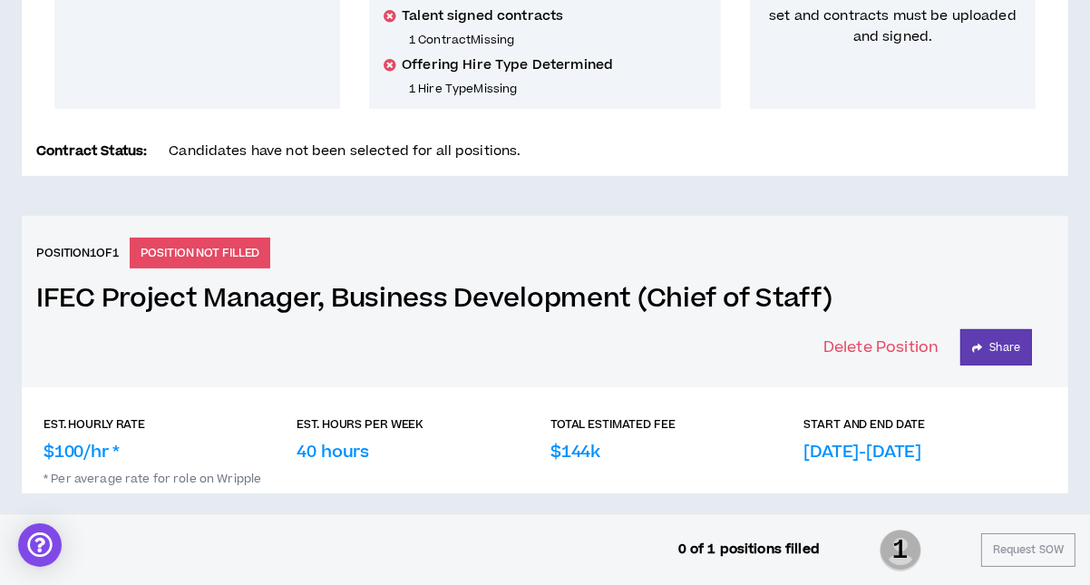
scroll to position [587, 0]
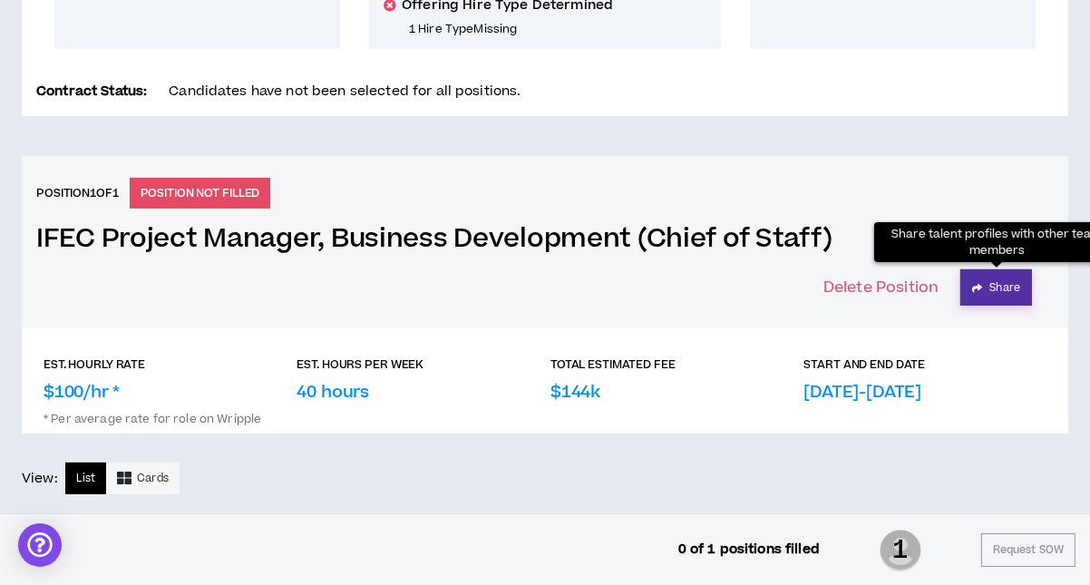
click at [1001, 283] on button "Share" at bounding box center [996, 287] width 72 height 36
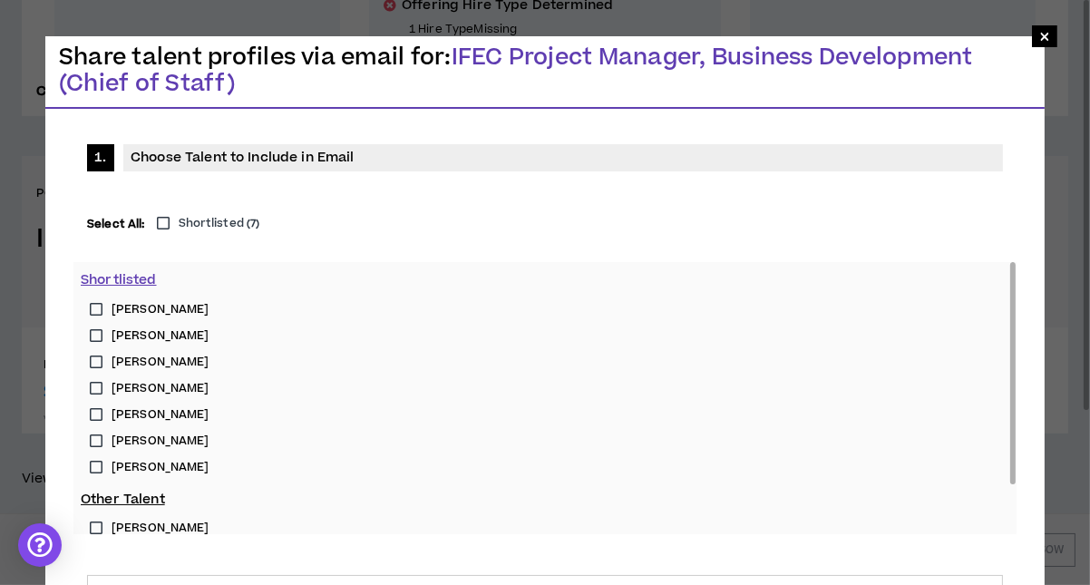
click at [95, 360] on label "[PERSON_NAME]" at bounding box center [545, 362] width 929 height 26
click at [99, 383] on label "[PERSON_NAME]" at bounding box center [545, 388] width 929 height 26
type input "**********"
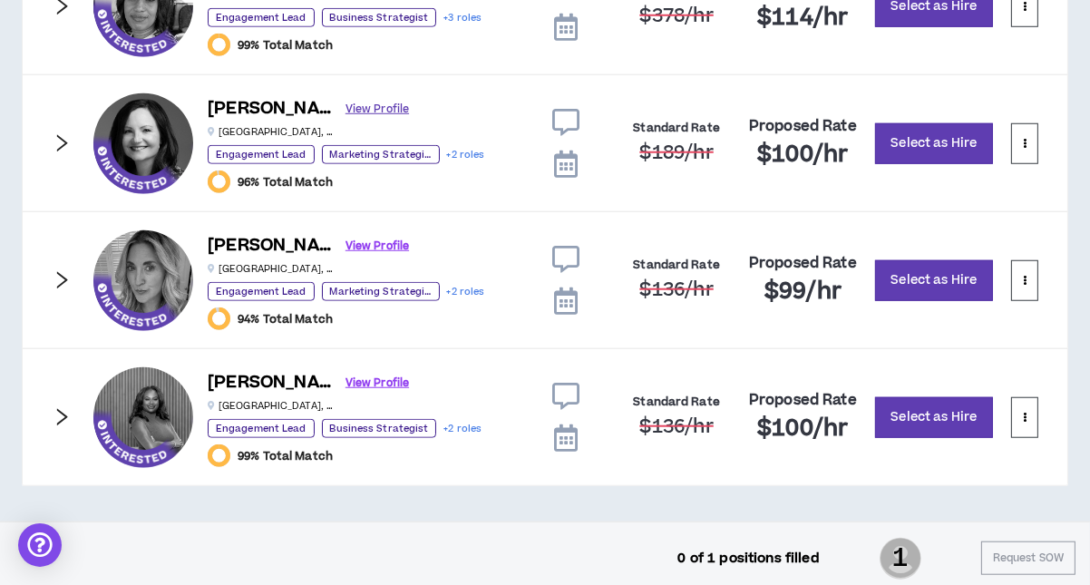
scroll to position [1584, 0]
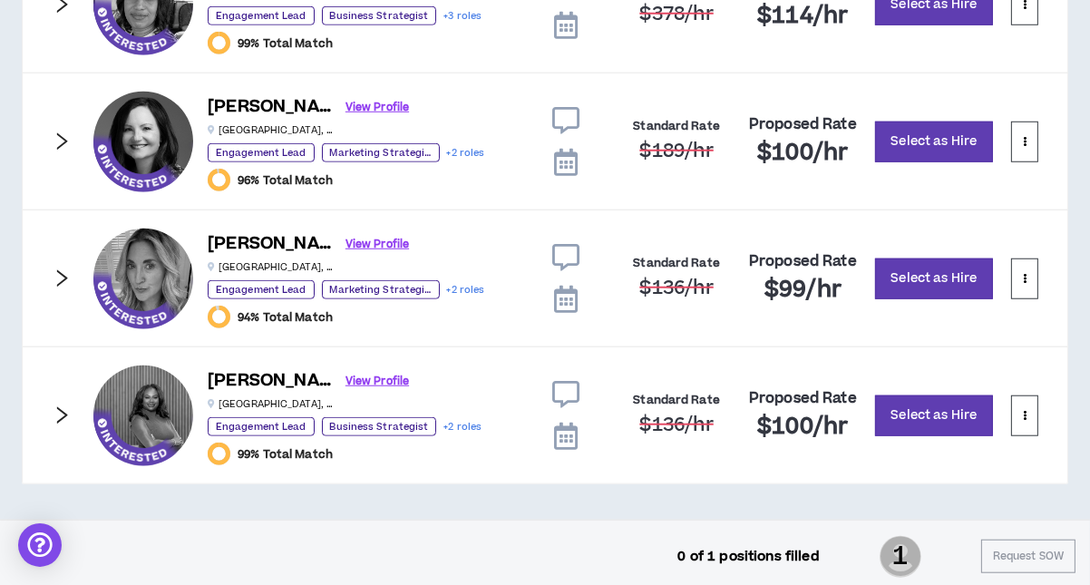
click at [63, 268] on icon "right" at bounding box center [62, 278] width 20 height 20
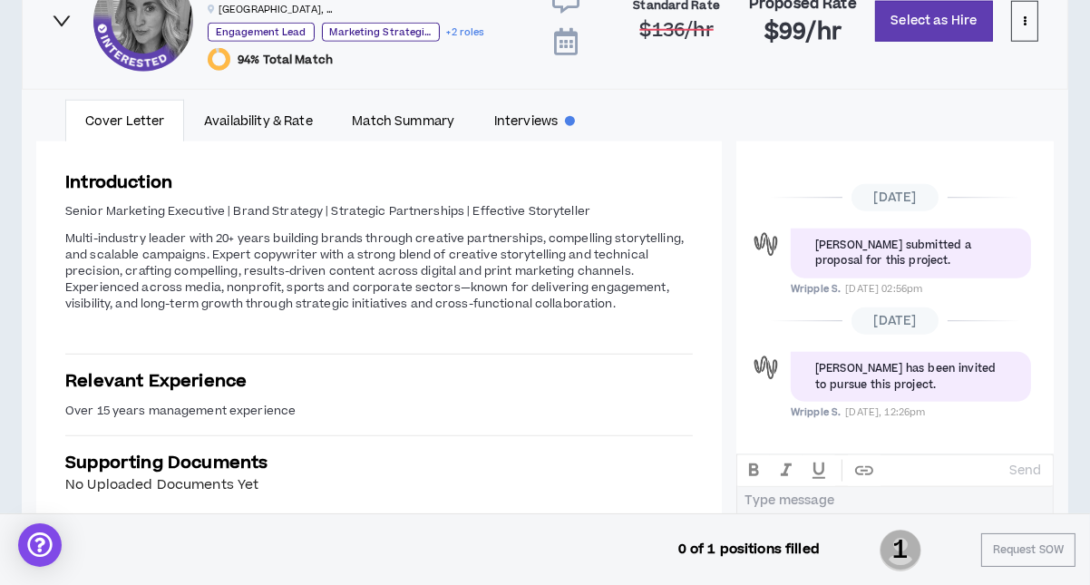
scroll to position [1856, 0]
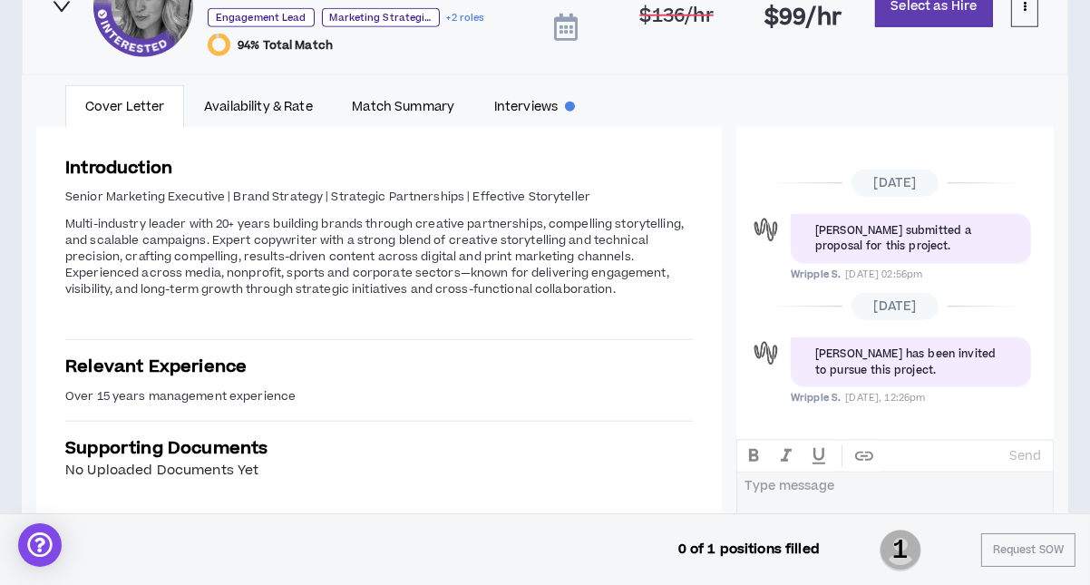
click at [63, 4] on icon "right" at bounding box center [62, 6] width 17 height 11
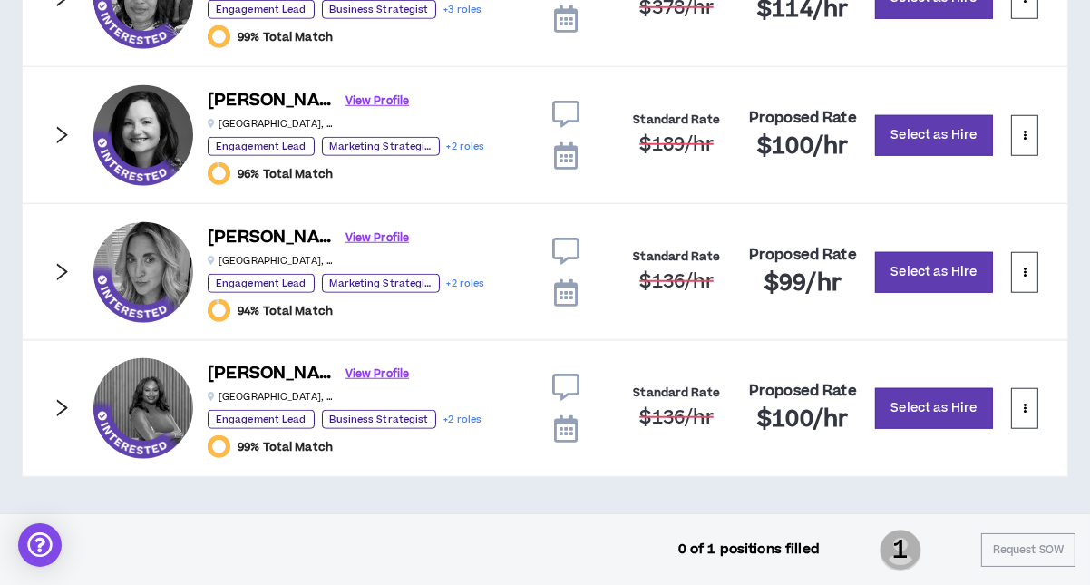
scroll to position [1584, 0]
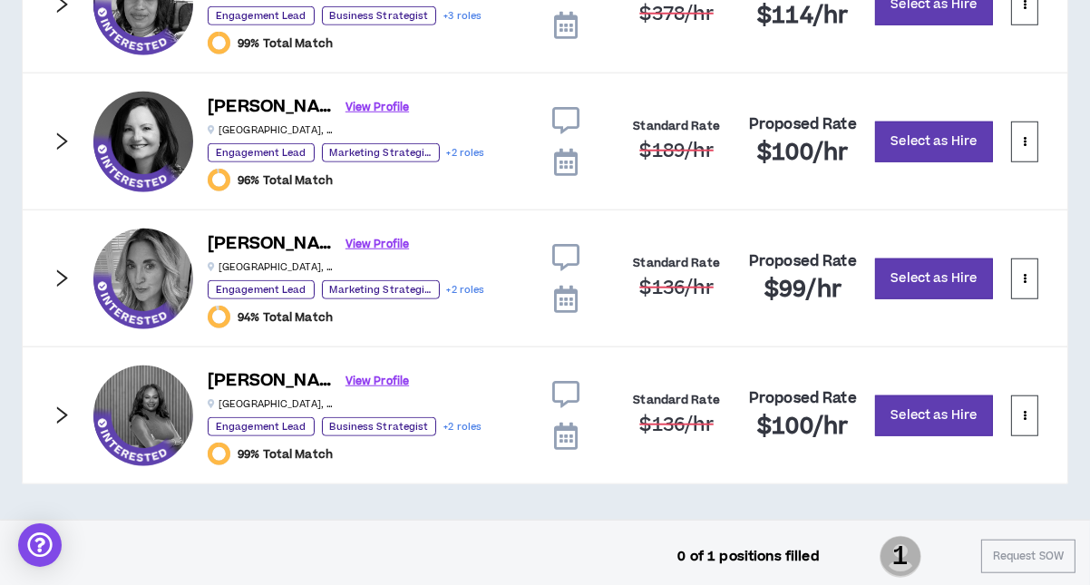
click at [72, 405] on div "[PERSON_NAME] View Profile [GEOGRAPHIC_DATA] , [GEOGRAPHIC_DATA] Engagement Lea…" at bounding box center [545, 415] width 1047 height 138
click at [63, 410] on icon "right" at bounding box center [62, 414] width 11 height 17
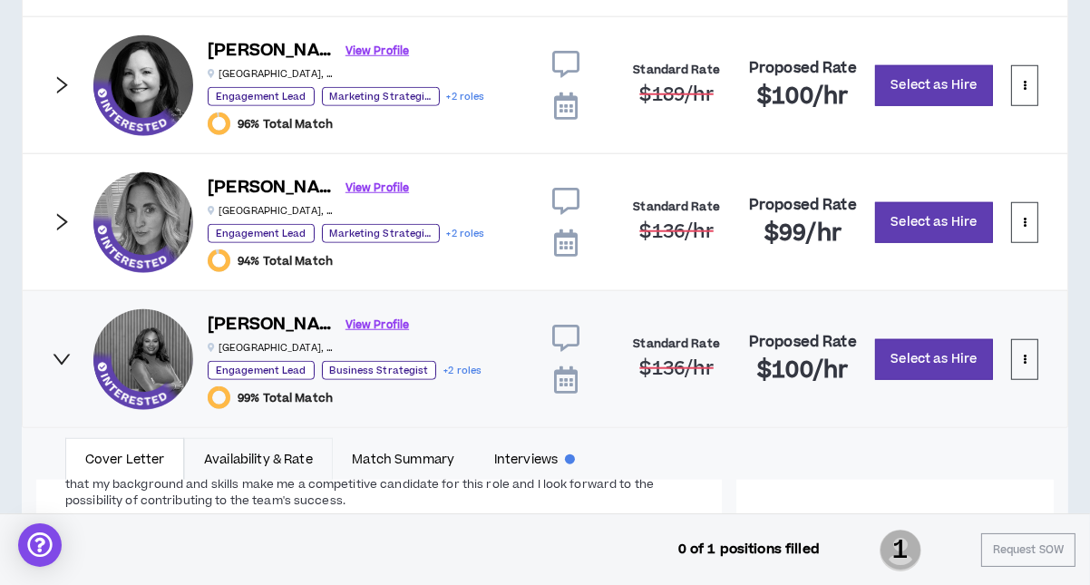
scroll to position [1403, 0]
